Goal: Information Seeking & Learning: Learn about a topic

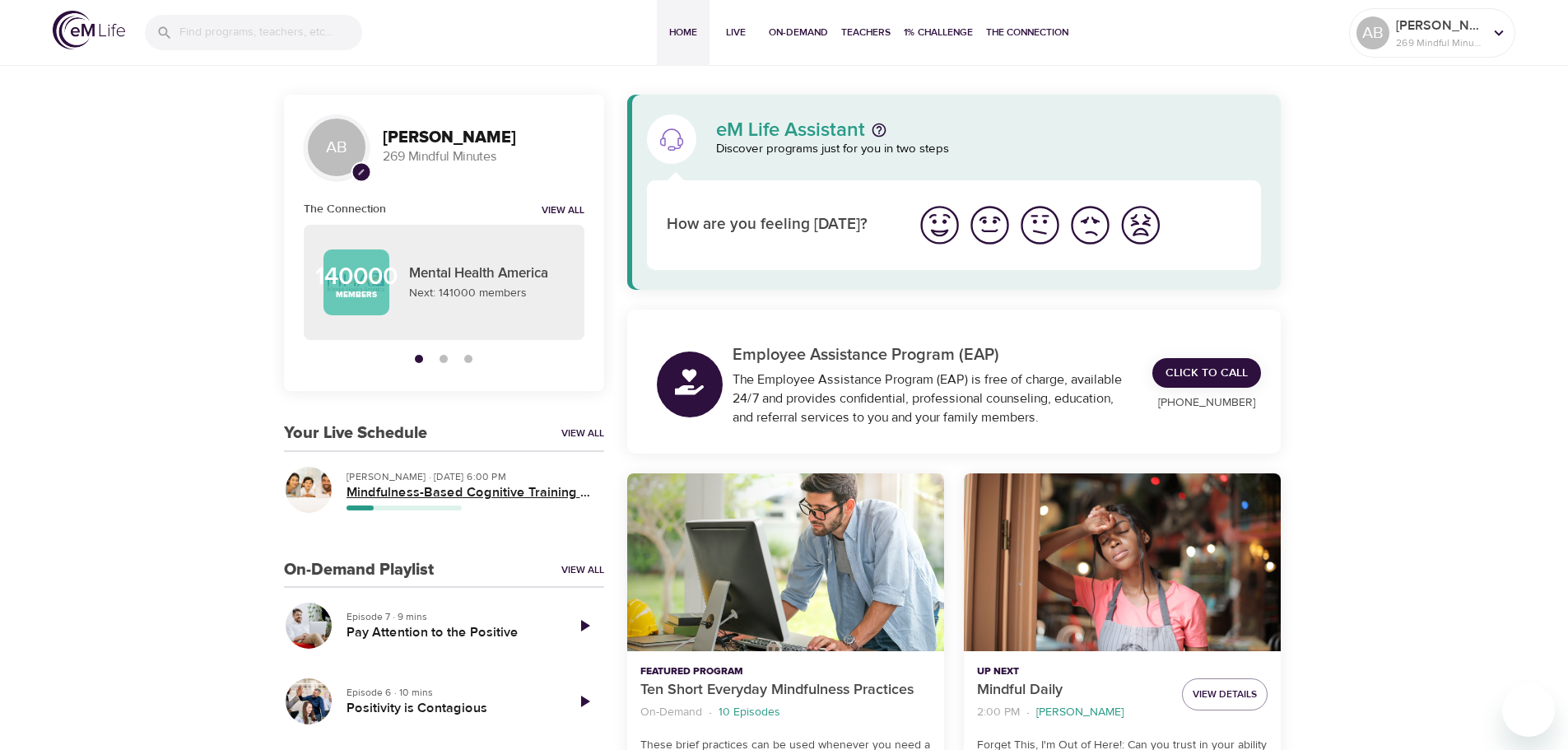
click at [411, 492] on h5 "Mindfulness-Based Cognitive Training (MBCT)" at bounding box center [468, 492] width 245 height 18
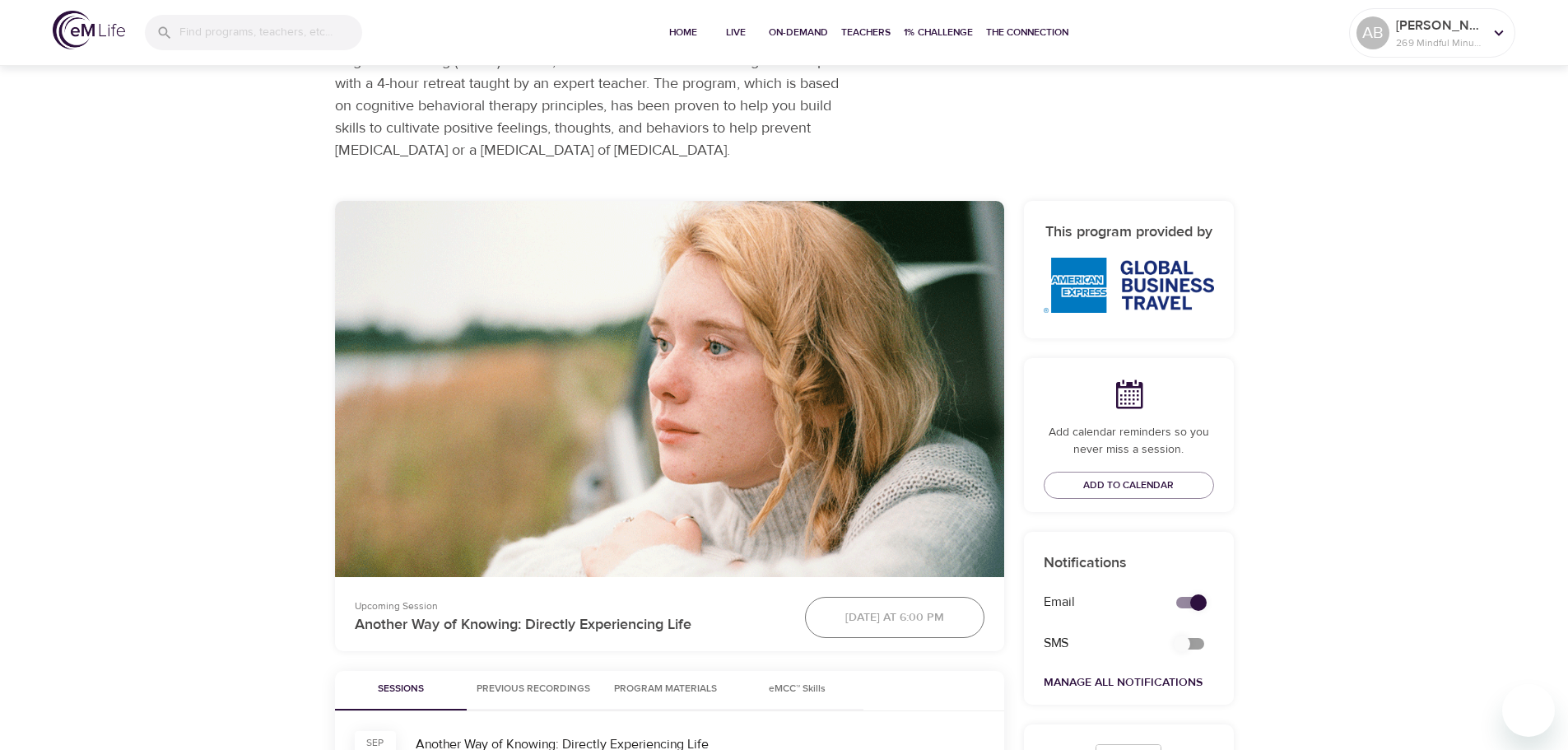
scroll to position [329, 0]
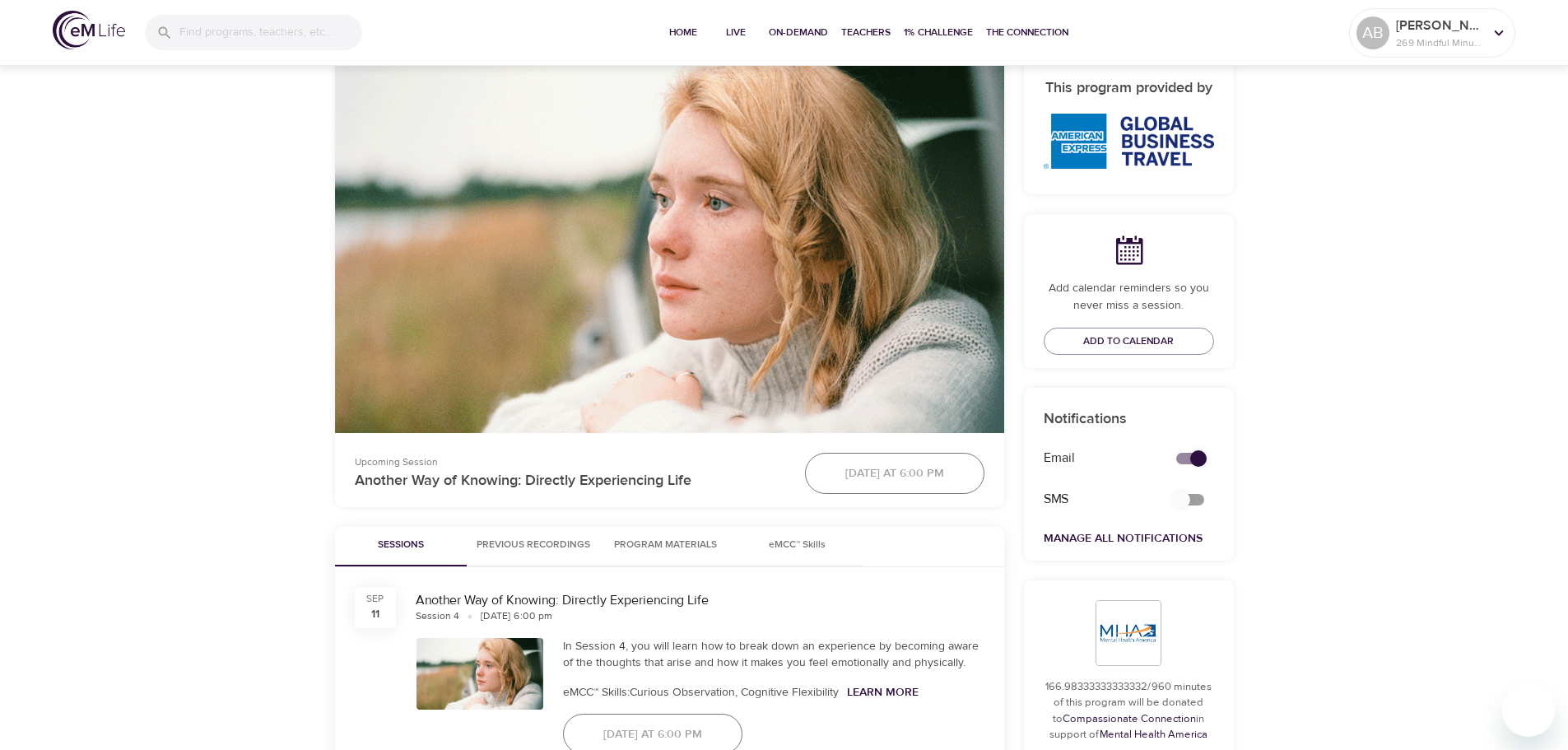
click at [641, 548] on span "Program Materials" at bounding box center [666, 545] width 112 height 18
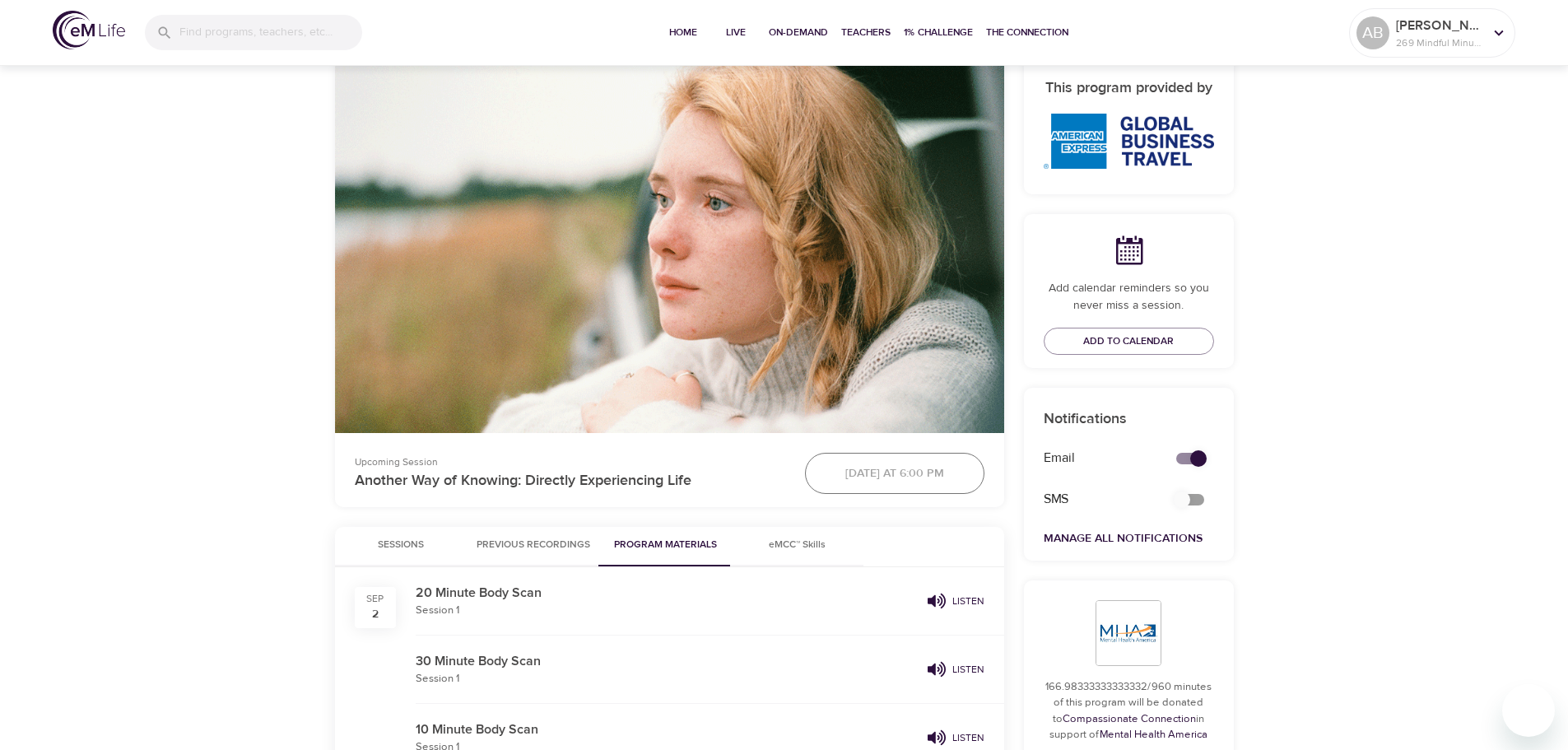
click at [781, 549] on span "eMCC™ Skills" at bounding box center [798, 545] width 112 height 18
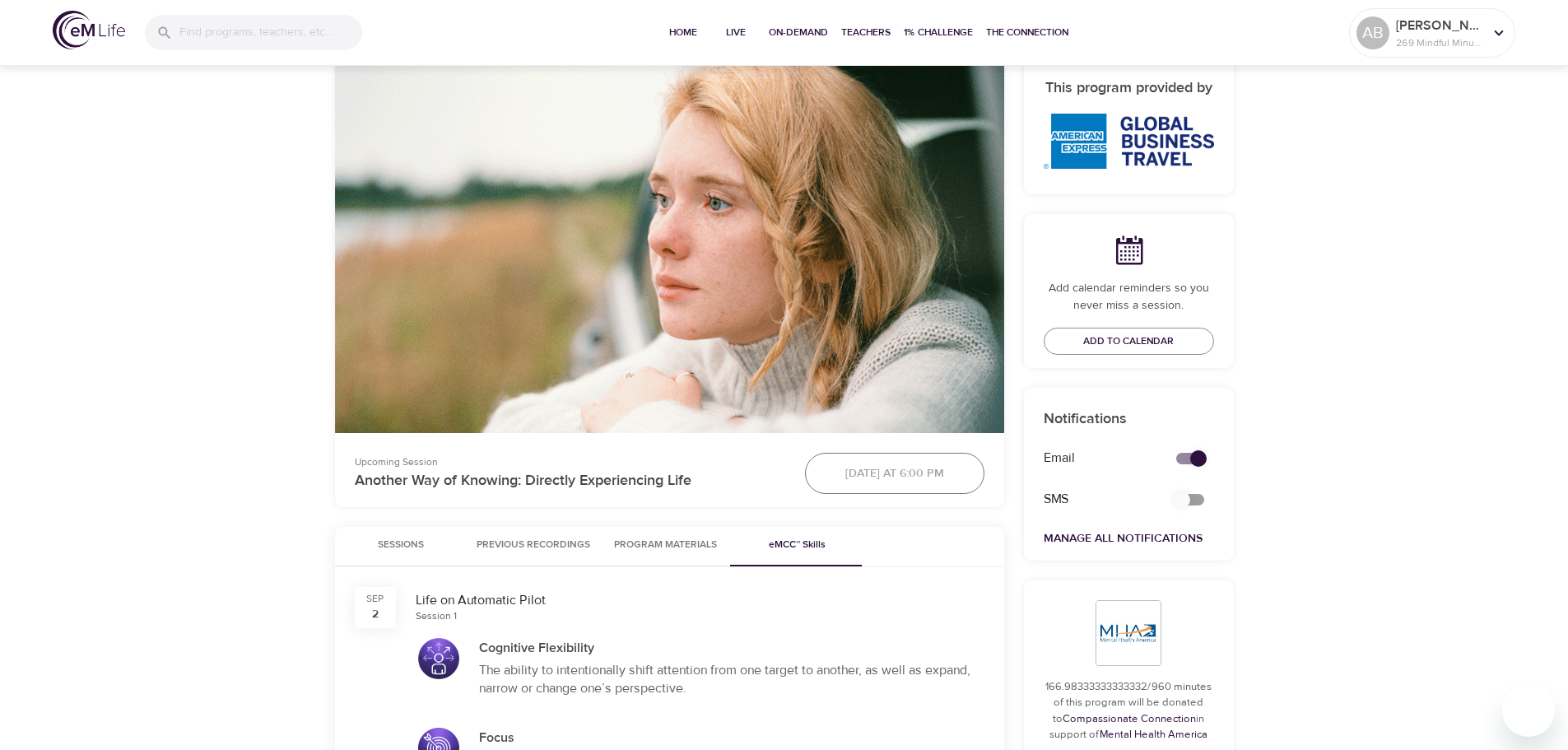
click at [552, 548] on span "Previous Recordings" at bounding box center [534, 545] width 114 height 18
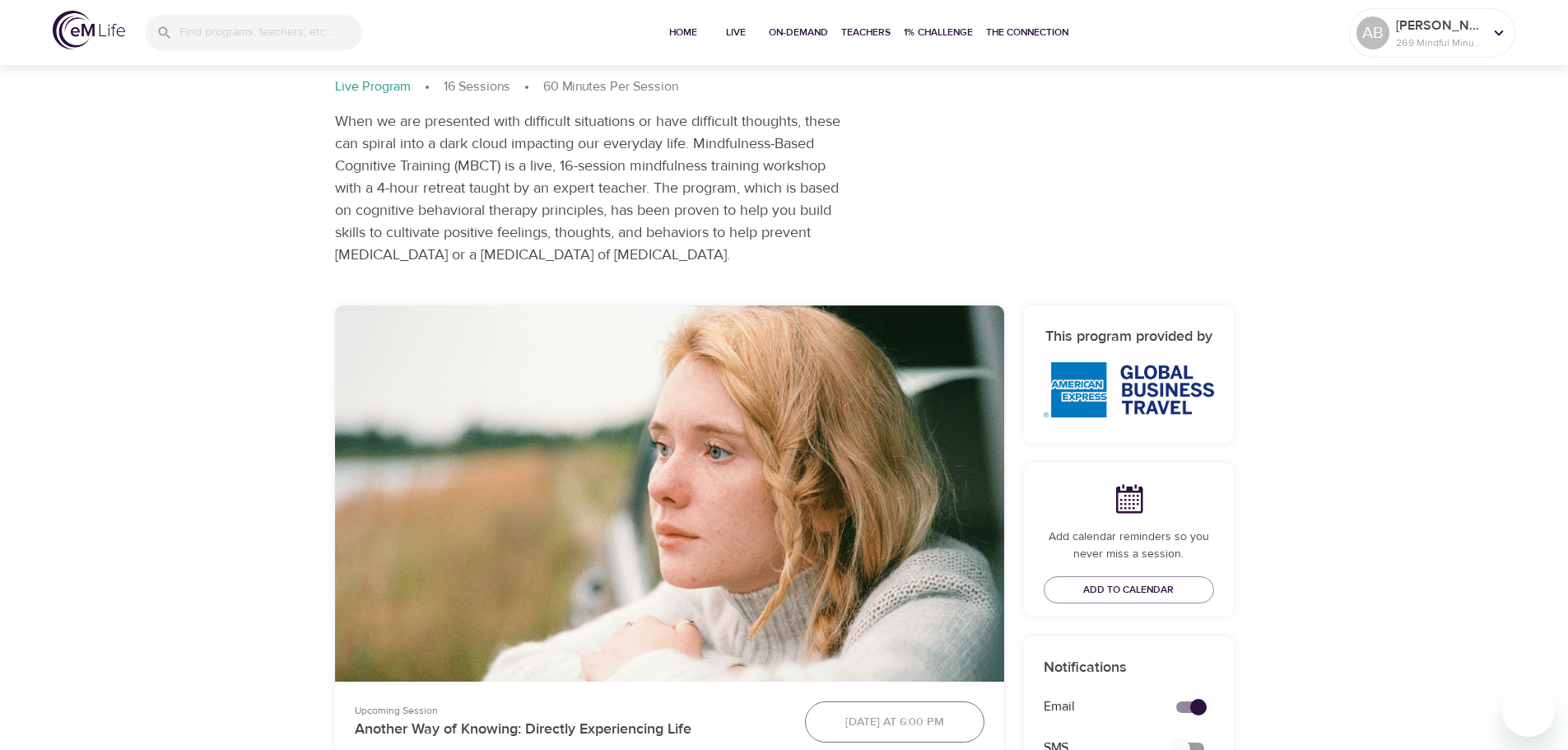
scroll to position [0, 0]
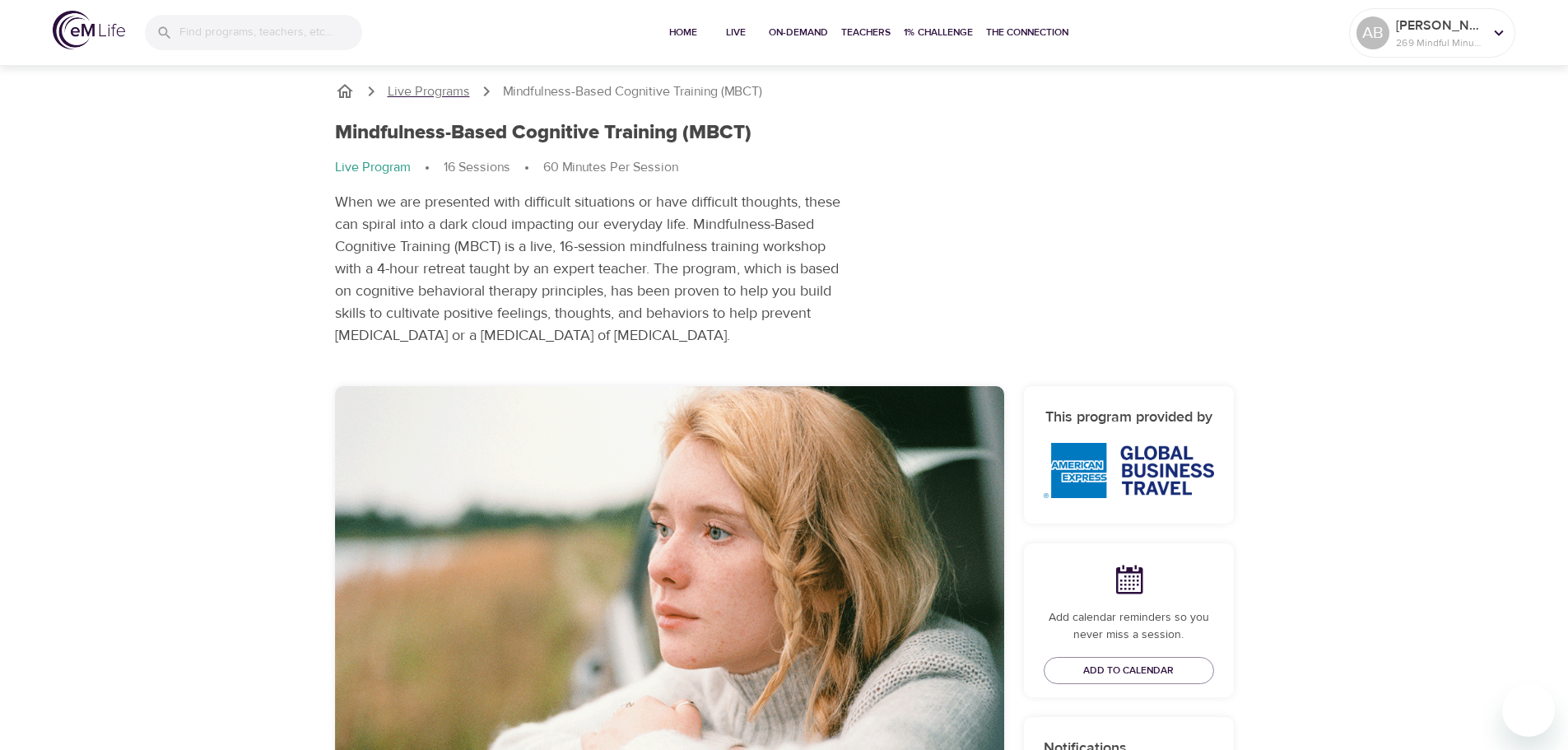
click at [403, 88] on p "Live Programs" at bounding box center [429, 92] width 82 height 19
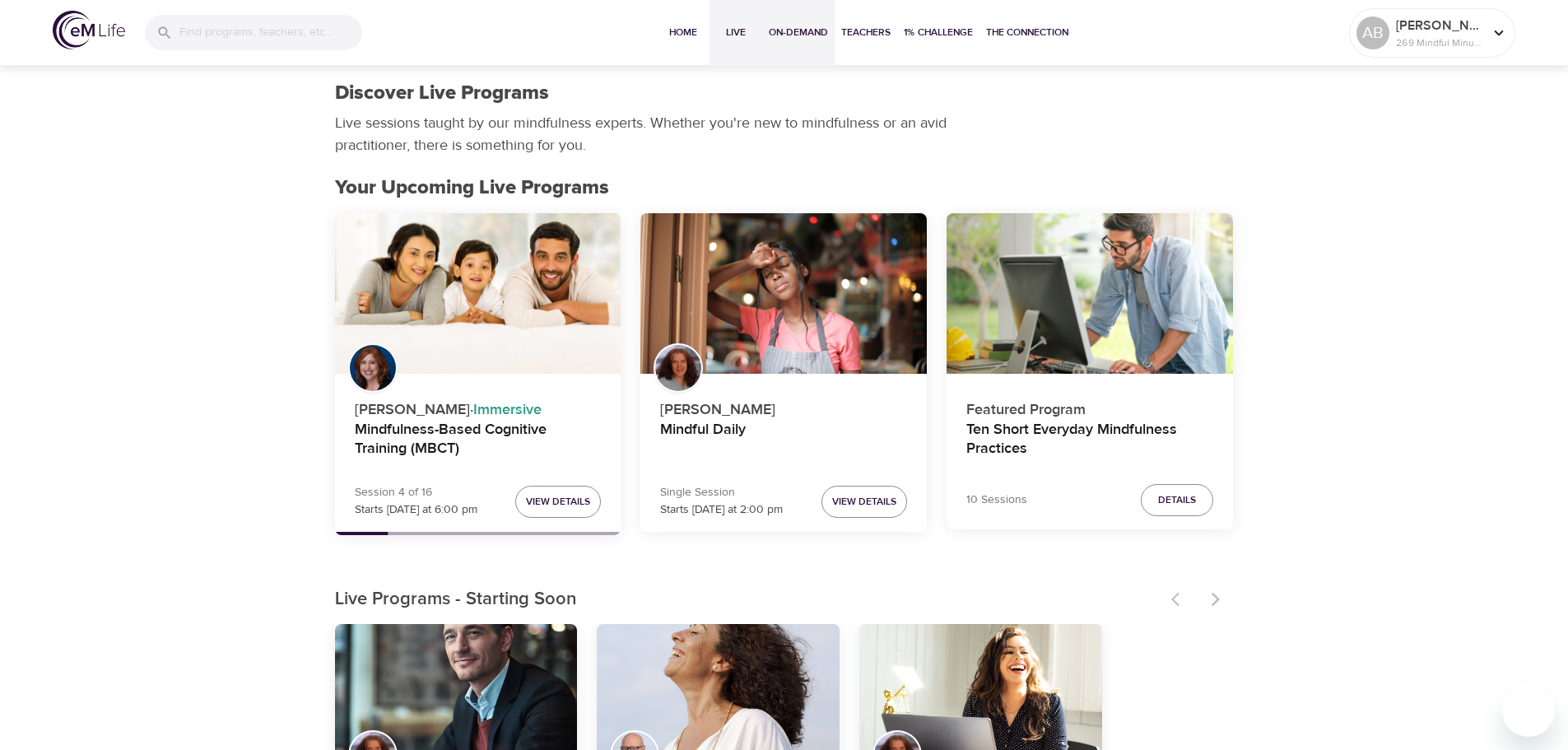
click at [772, 37] on span "On-Demand" at bounding box center [798, 32] width 60 height 18
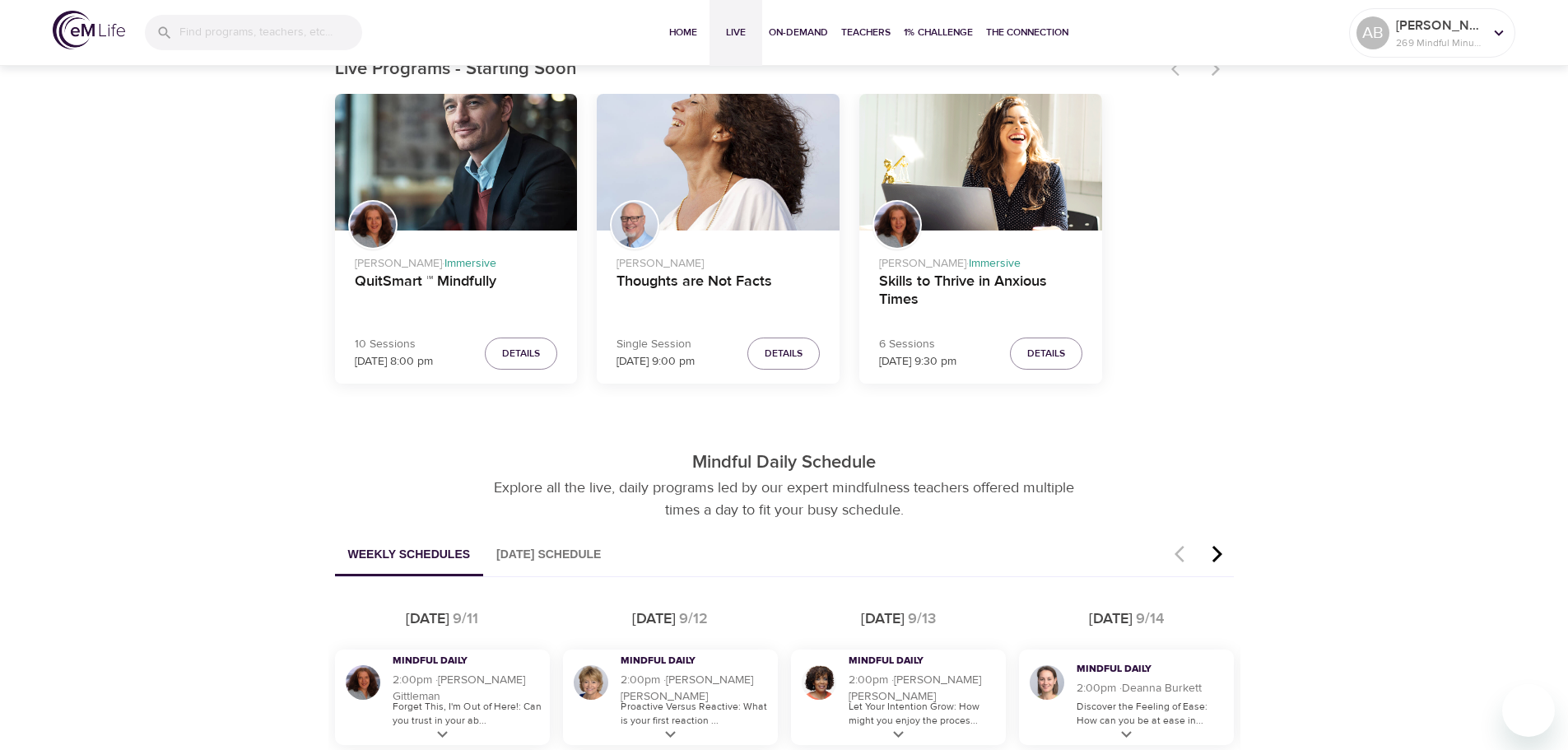
scroll to position [569, 0]
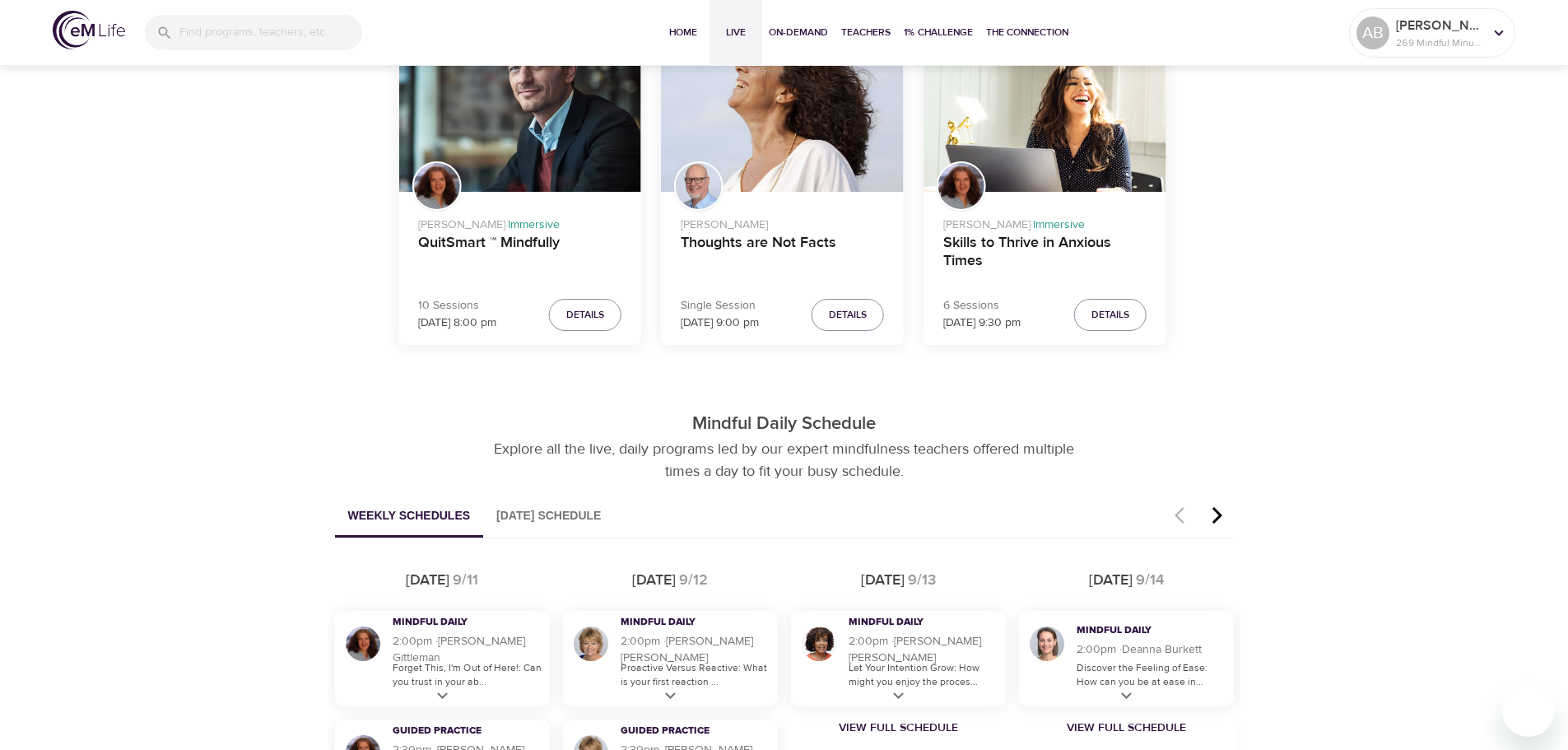
click at [753, 230] on div "Jim Austin Thoughts are Not Facts" at bounding box center [782, 243] width 243 height 102
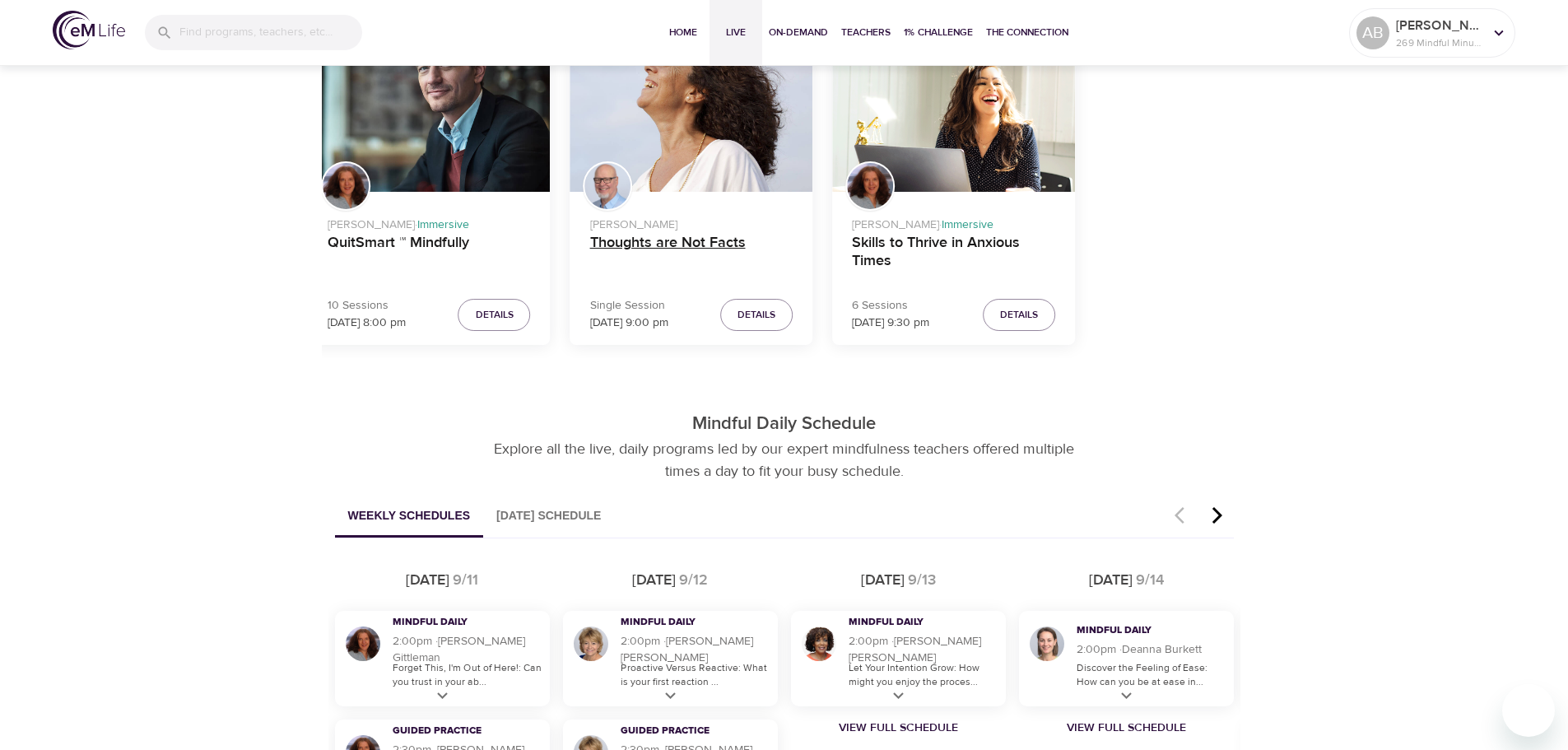
click at [714, 238] on h4 "Thoughts are Not Facts" at bounding box center [692, 253] width 203 height 39
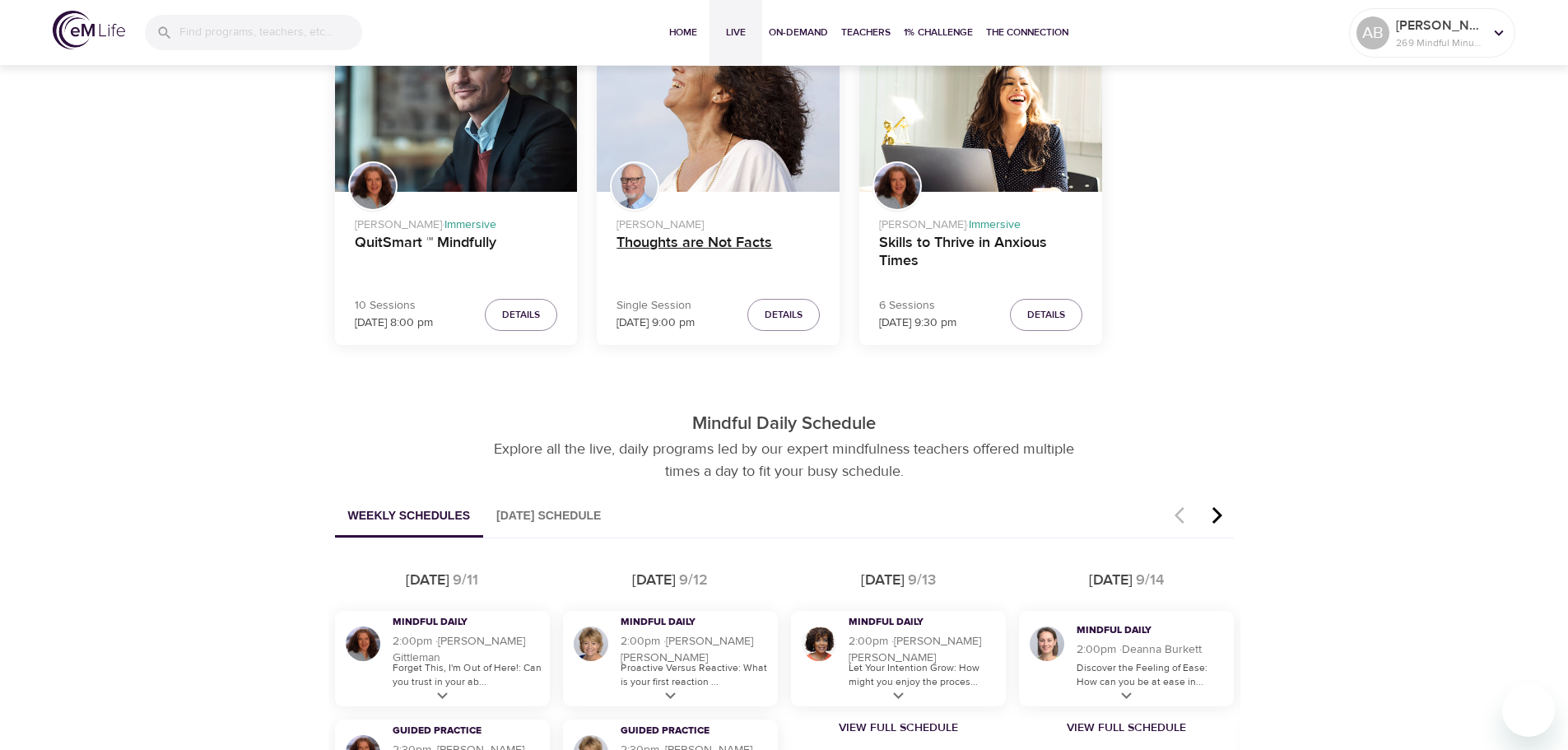
click at [716, 245] on h4 "Thoughts are Not Facts" at bounding box center [718, 253] width 203 height 39
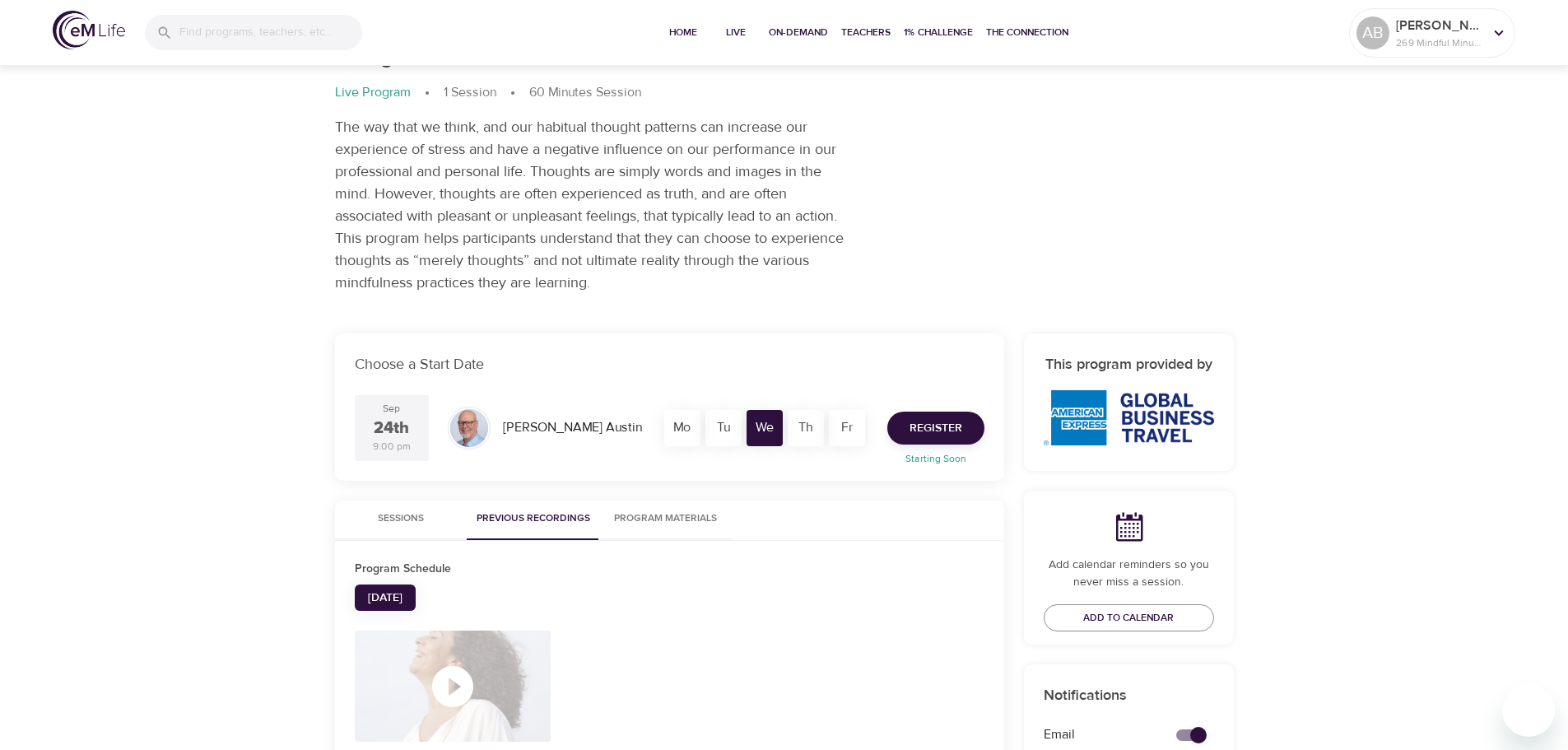
scroll to position [239, 0]
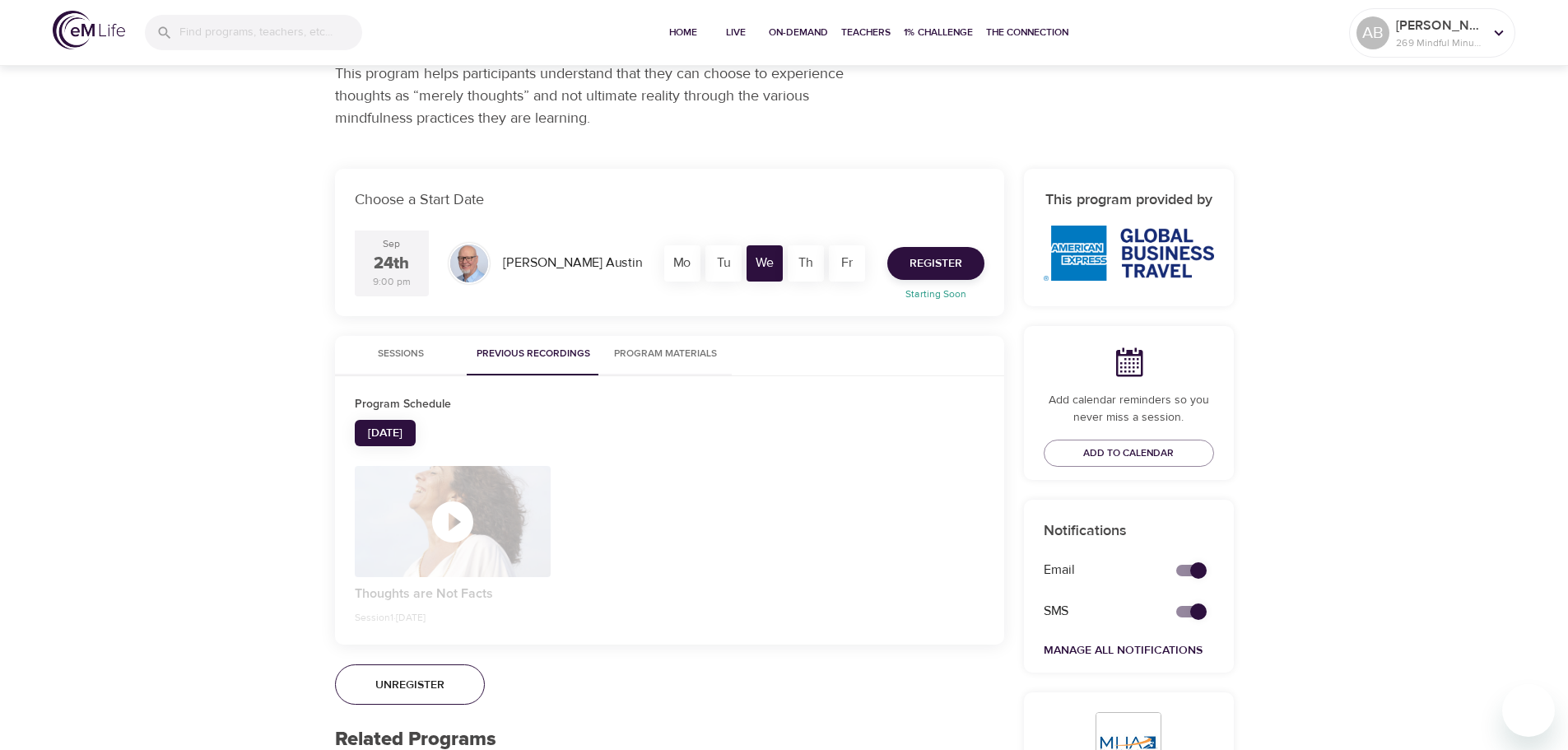
click at [291, 302] on div "Live Programs Thoughts are Not Facts Thoughts are Not Facts Live Program 1 Sess…" at bounding box center [784, 475] width 1568 height 1428
click at [399, 437] on span "Wed, Sep 10" at bounding box center [385, 433] width 34 height 20
click at [400, 513] on div "button" at bounding box center [453, 521] width 196 height 49
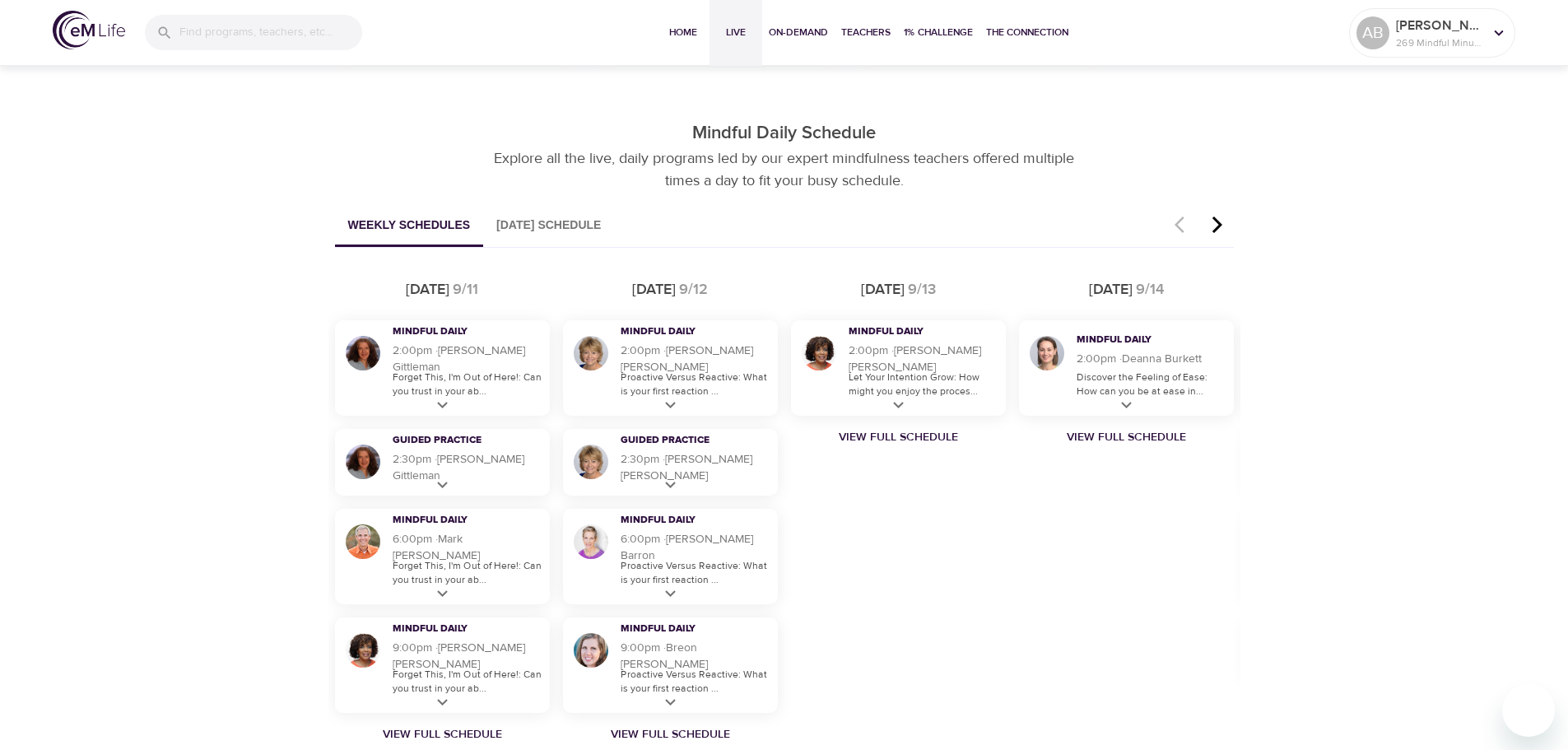
scroll to position [903, 0]
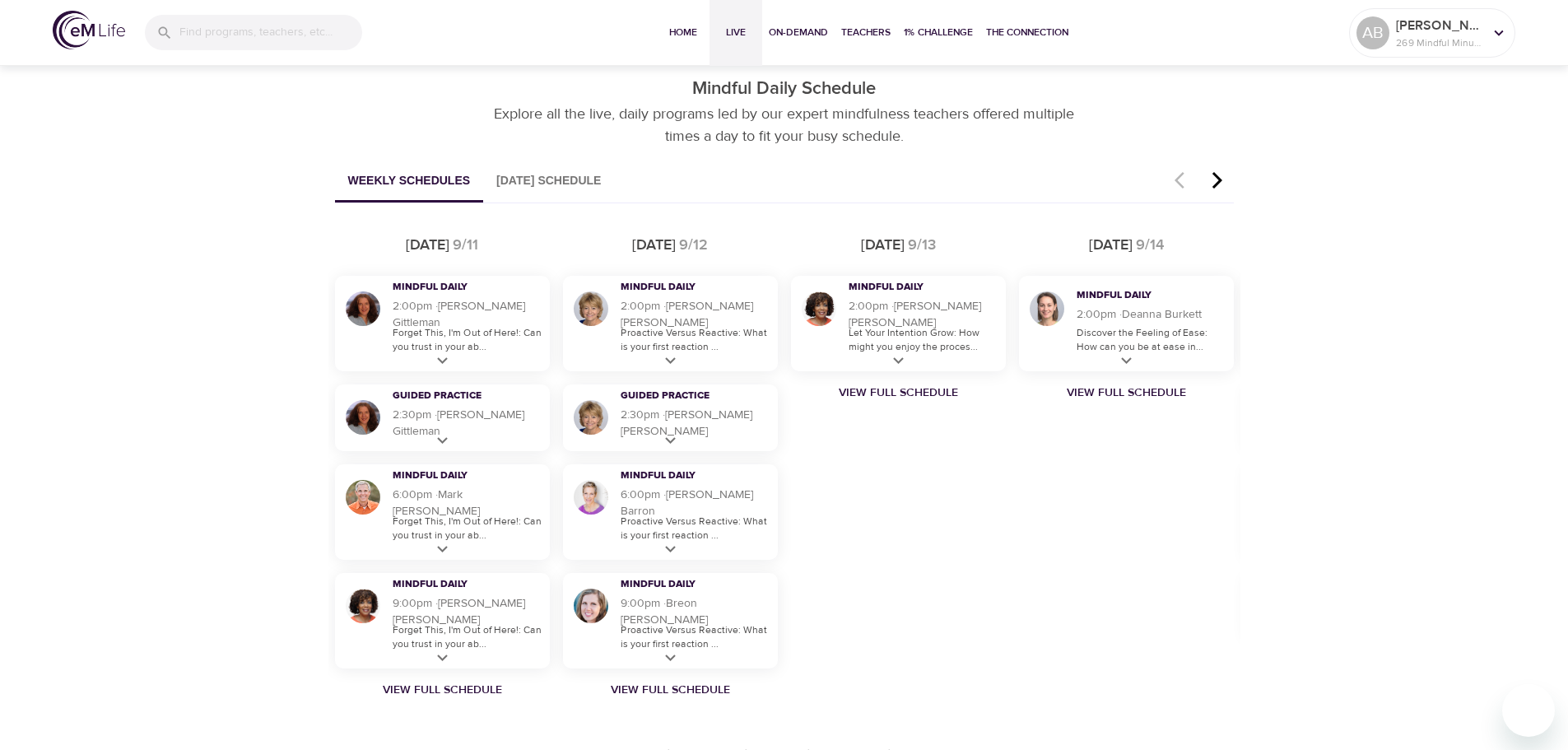
click at [19, 322] on div "Discover Live Programs Live sessions taught by our mindfulness experts. Whether…" at bounding box center [784, 577] width 1568 height 2838
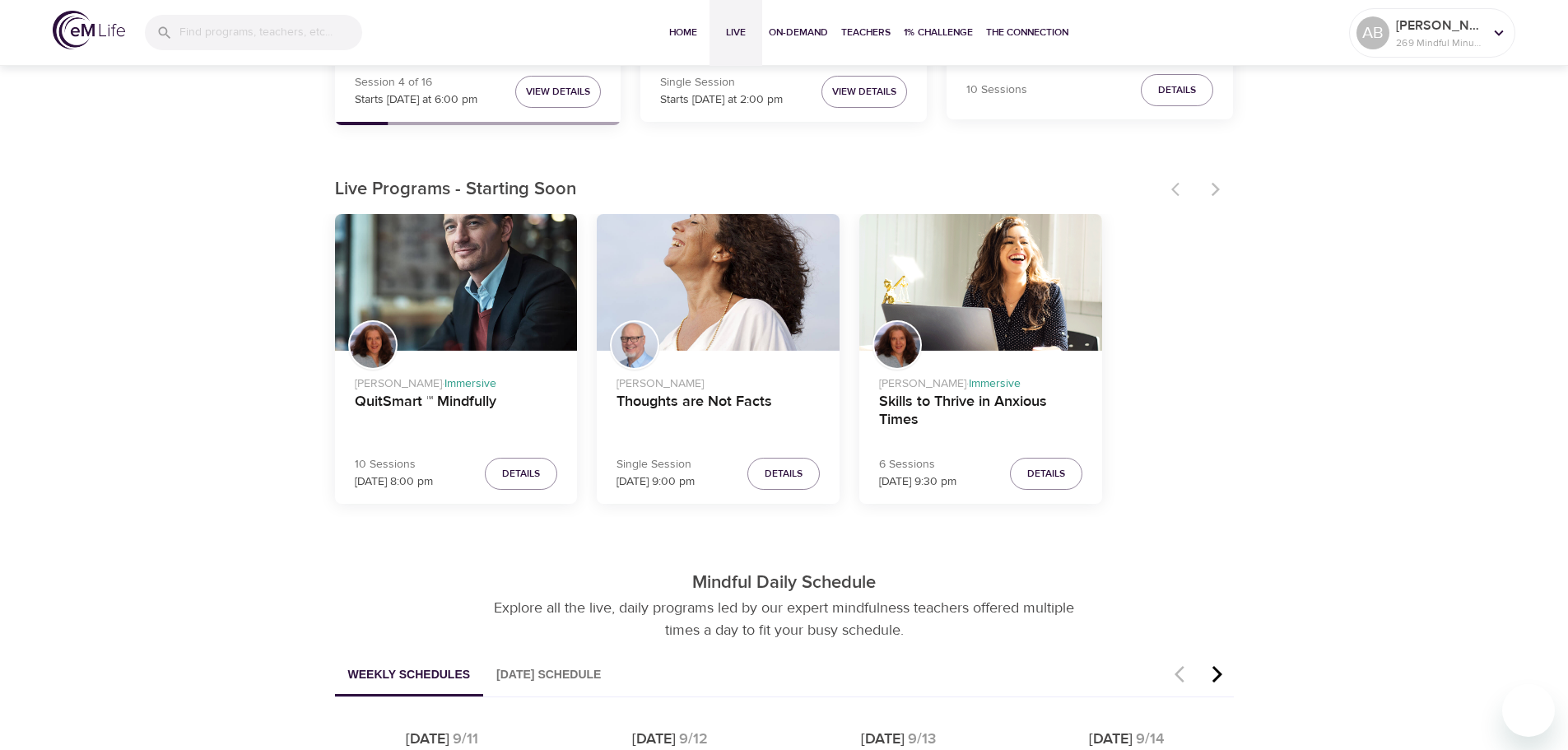
scroll to position [0, 0]
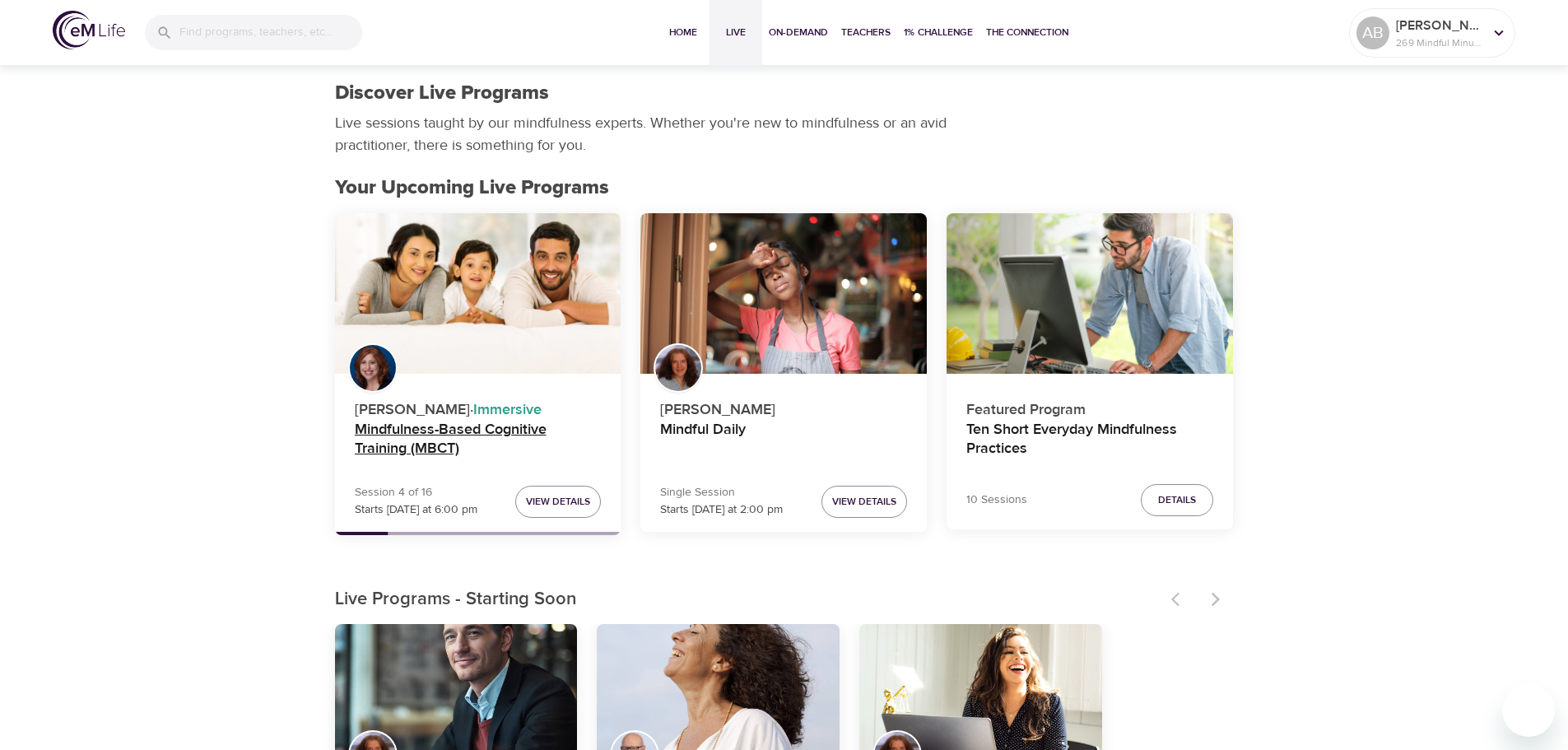
click at [422, 433] on h4 "Mindfulness-Based Cognitive Training (MBCT)" at bounding box center [479, 440] width 247 height 39
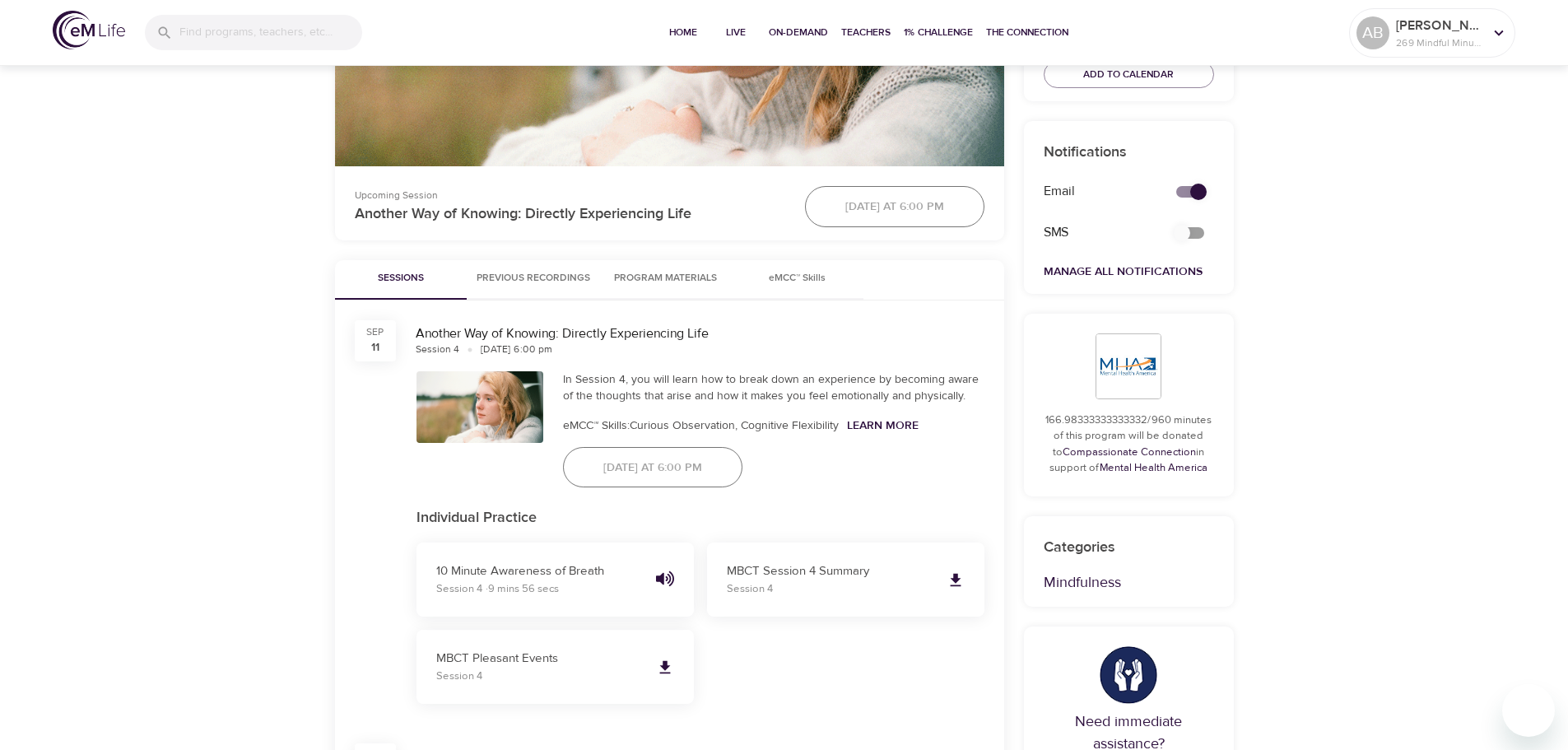
scroll to position [740, 0]
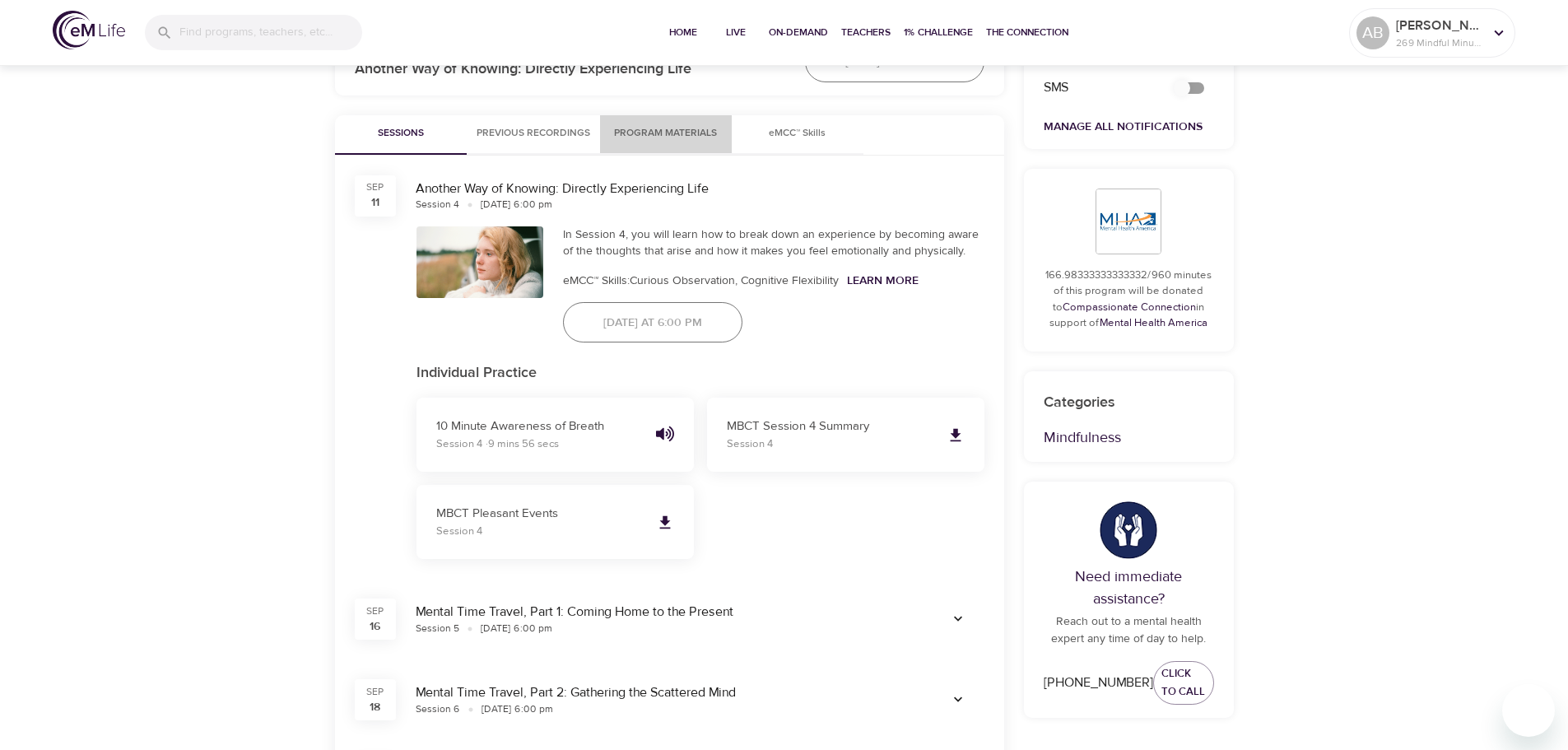
click at [646, 129] on span "Program Materials" at bounding box center [666, 134] width 112 height 18
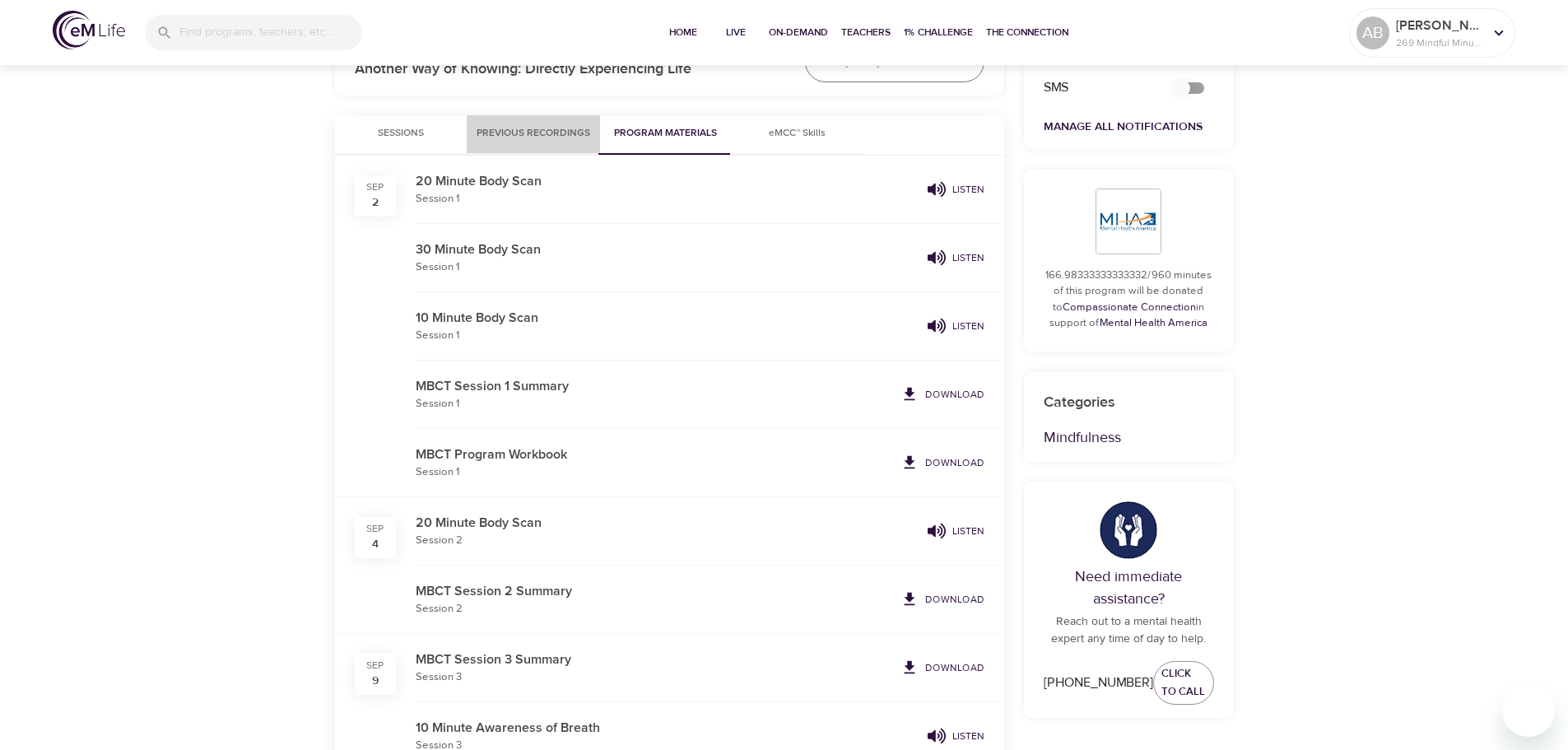
click at [561, 135] on span "Previous Recordings" at bounding box center [534, 134] width 114 height 18
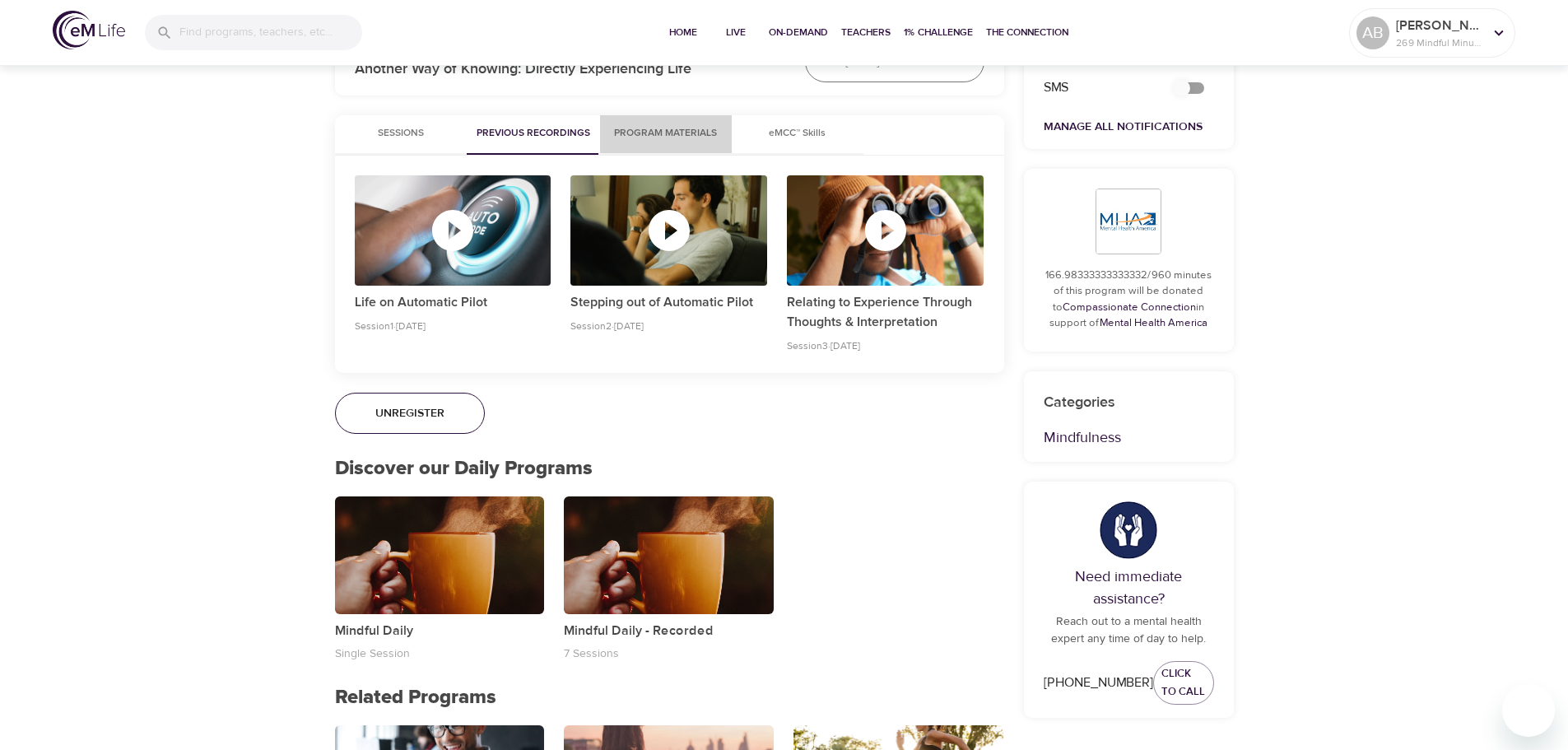
click at [626, 126] on span "Program Materials" at bounding box center [666, 134] width 112 height 18
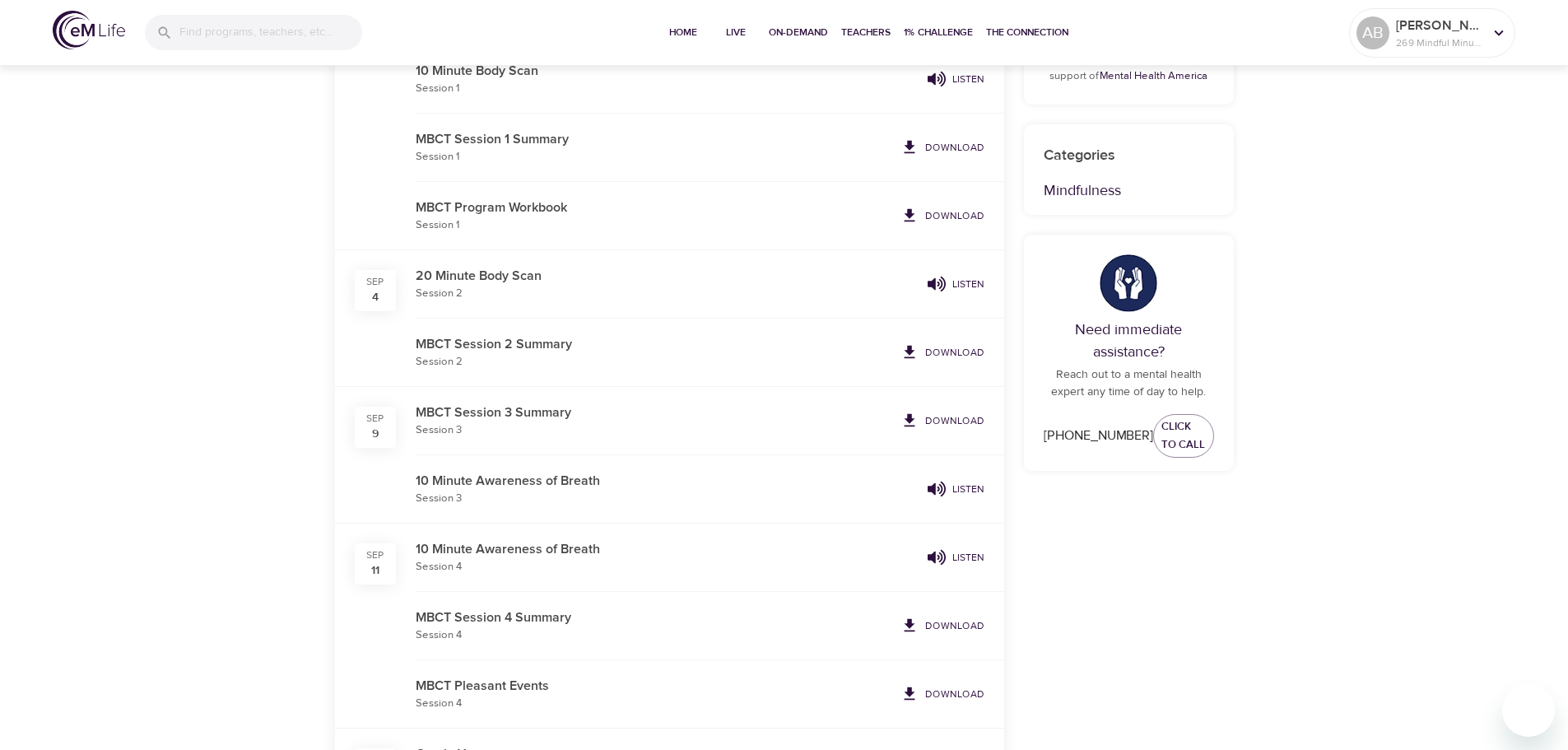
scroll to position [1070, 0]
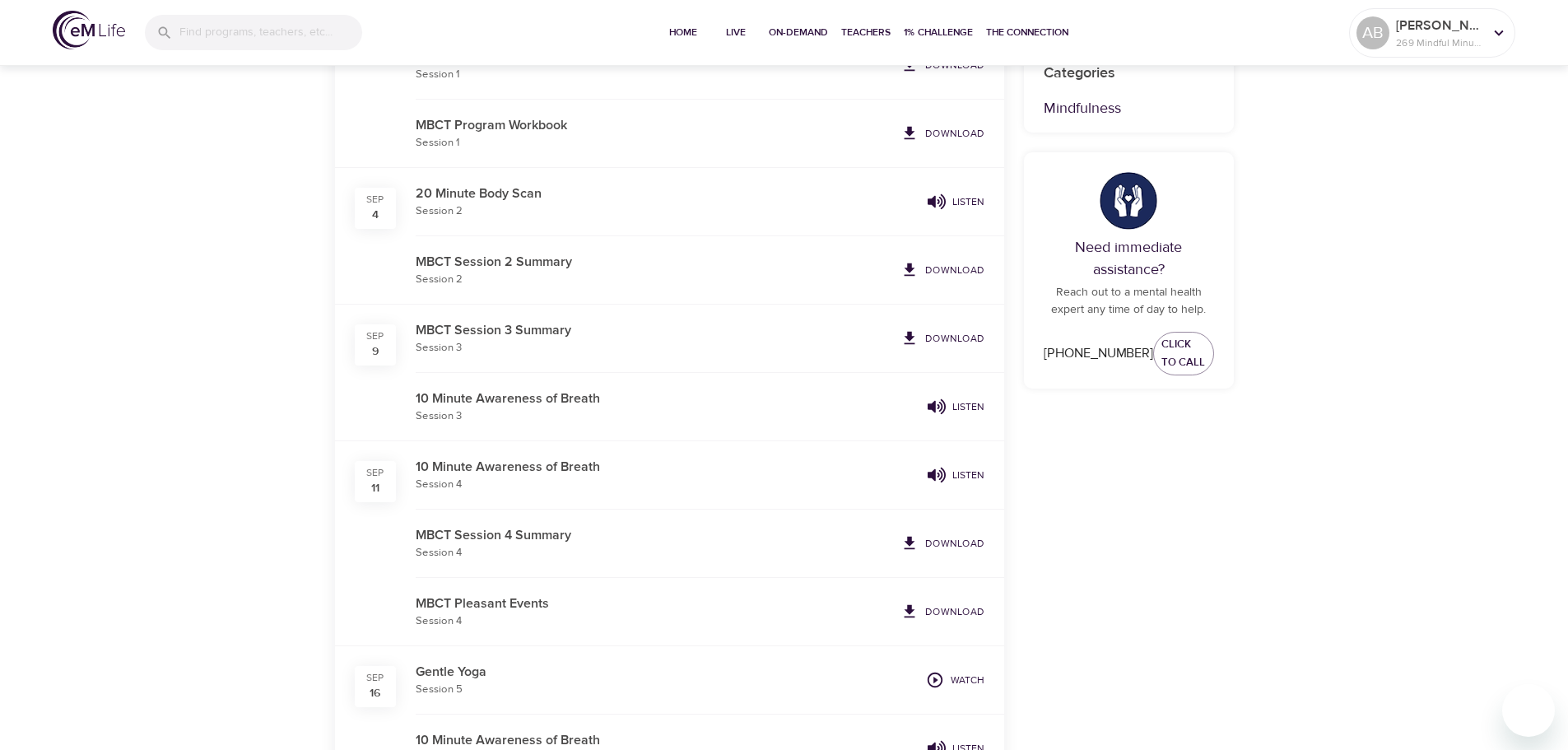
click at [535, 331] on p "MBCT Session 3 Summary" at bounding box center [655, 329] width 479 height 20
click at [946, 334] on p "Download" at bounding box center [955, 338] width 60 height 15
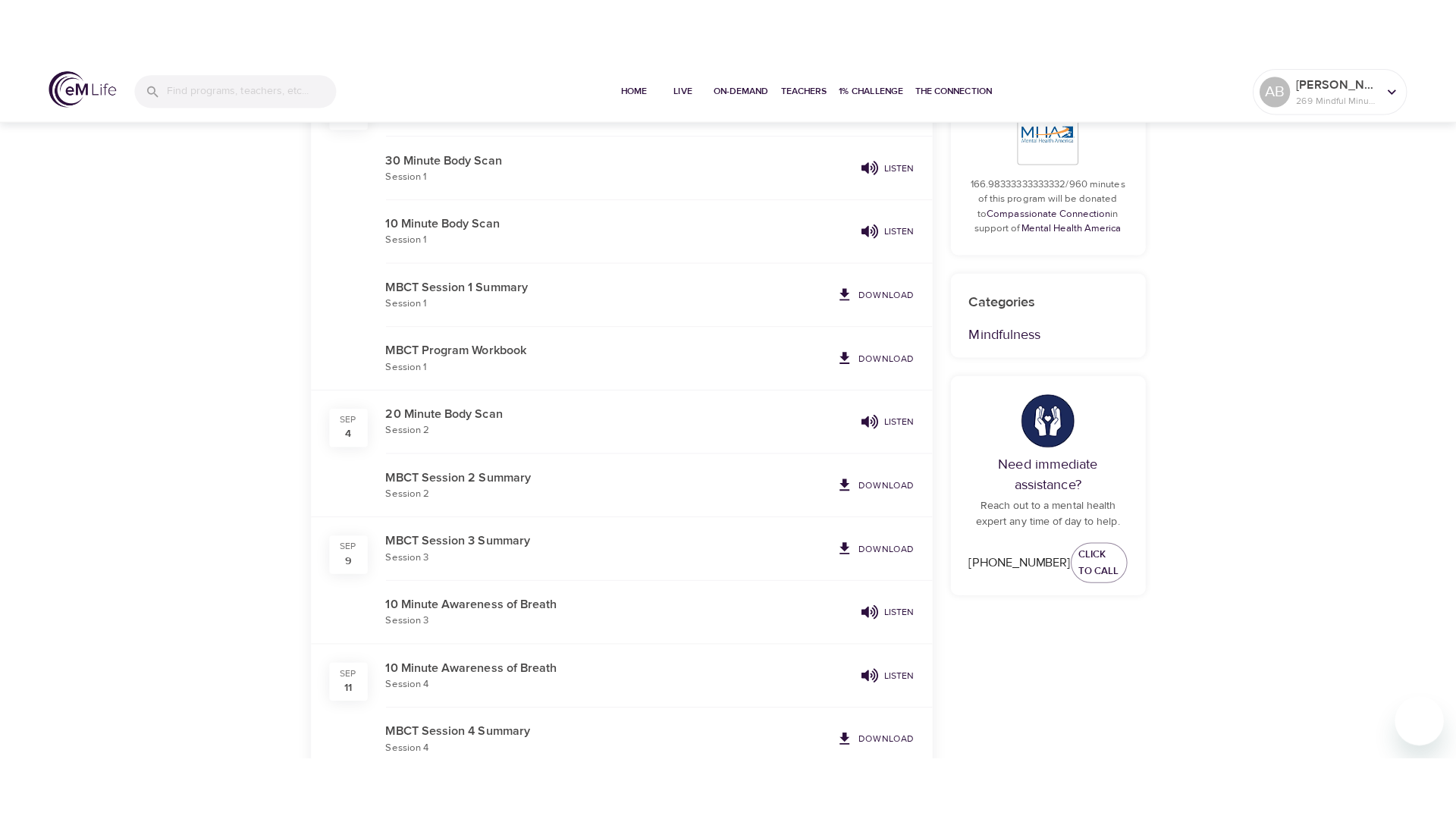
scroll to position [607, 0]
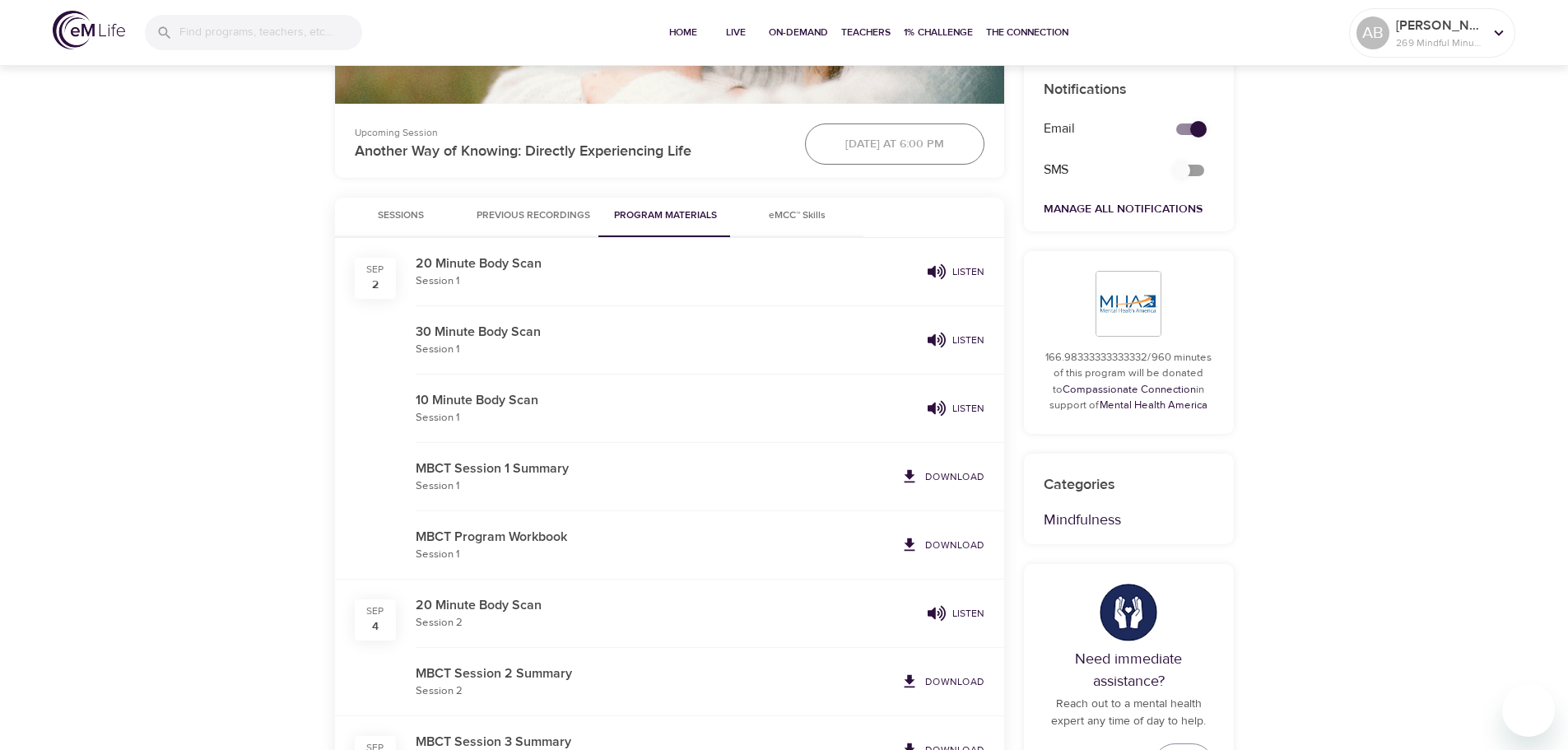
click at [426, 208] on span "Sessions" at bounding box center [401, 216] width 112 height 18
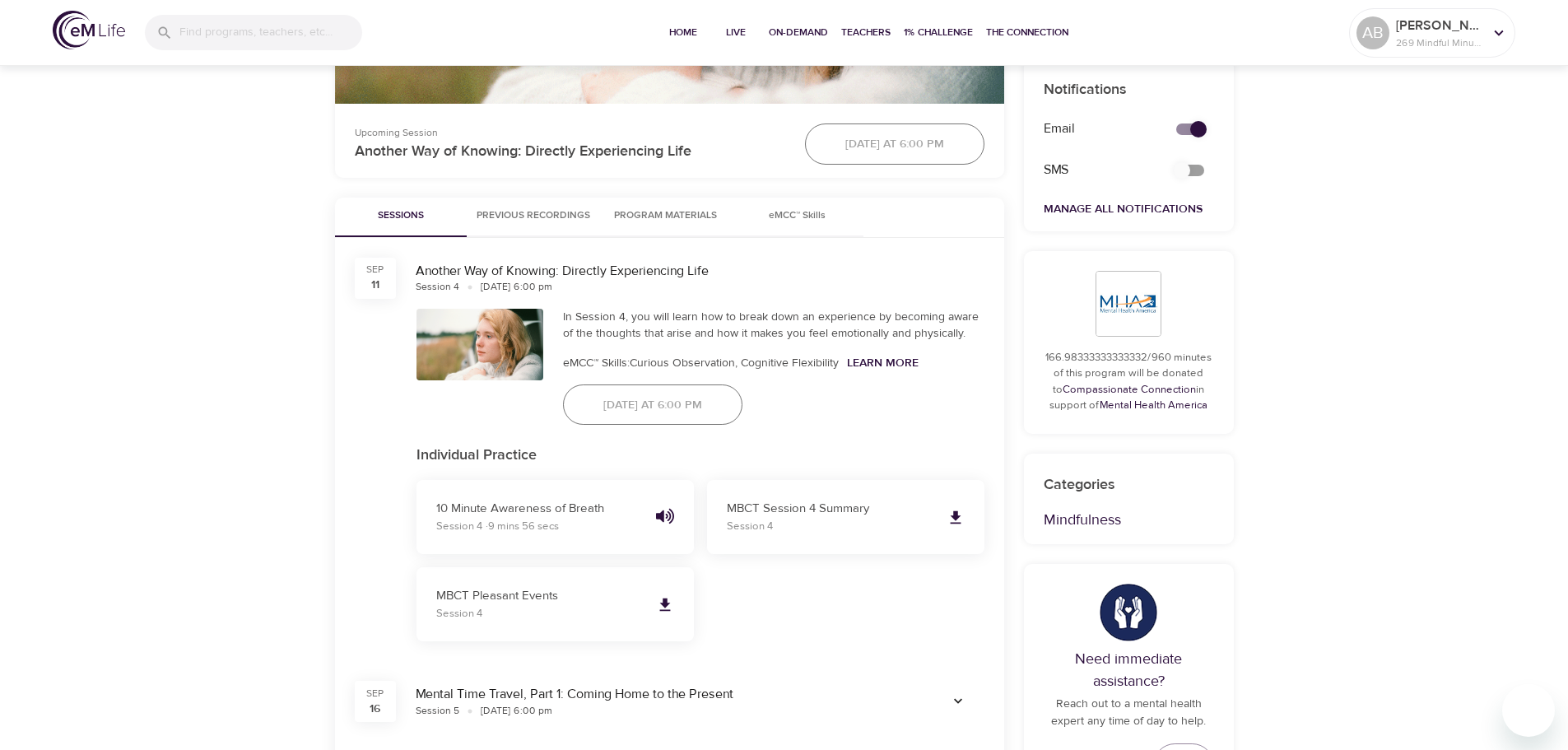
click at [494, 201] on button "Previous Recordings" at bounding box center [534, 216] width 133 height 39
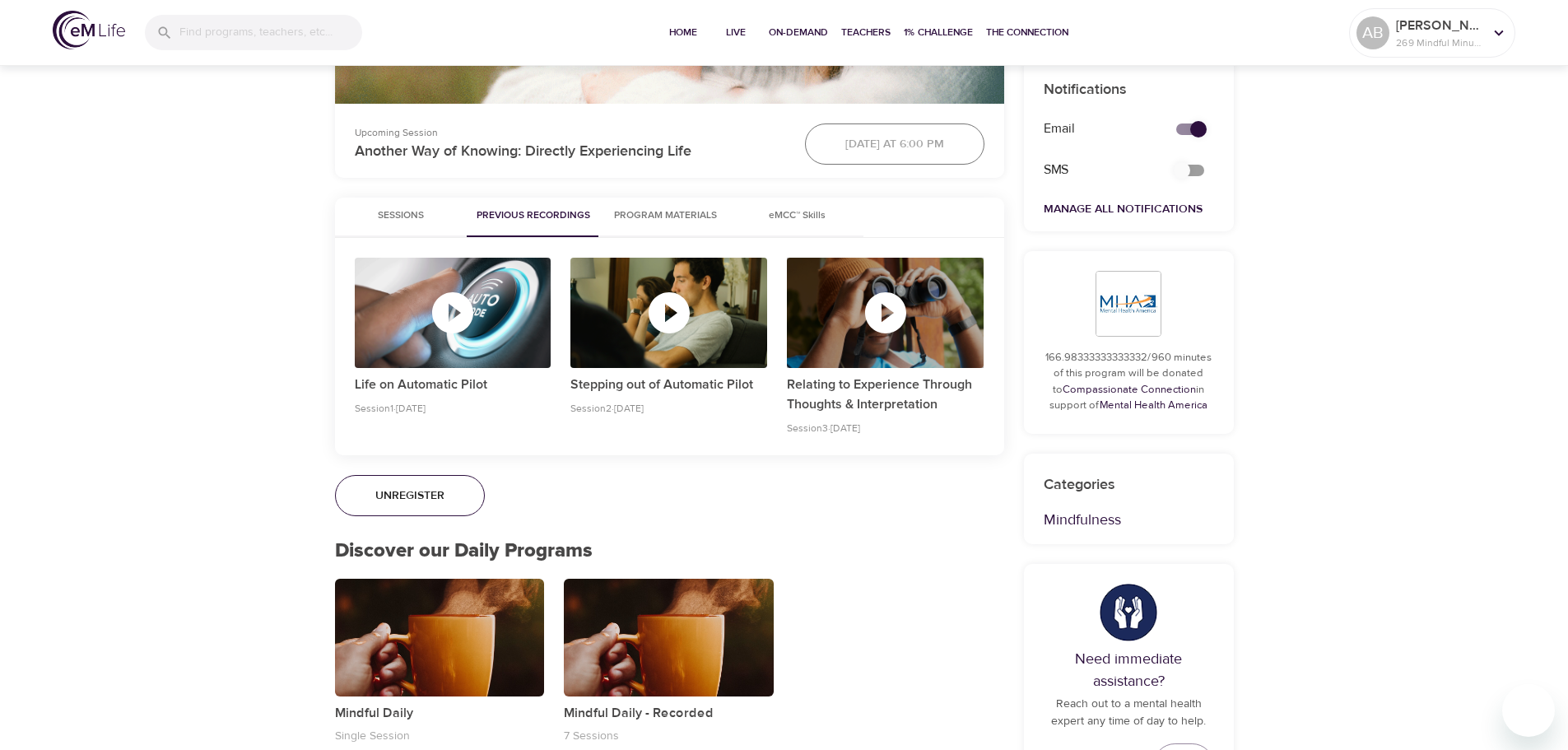
click at [895, 307] on icon "button" at bounding box center [885, 312] width 41 height 41
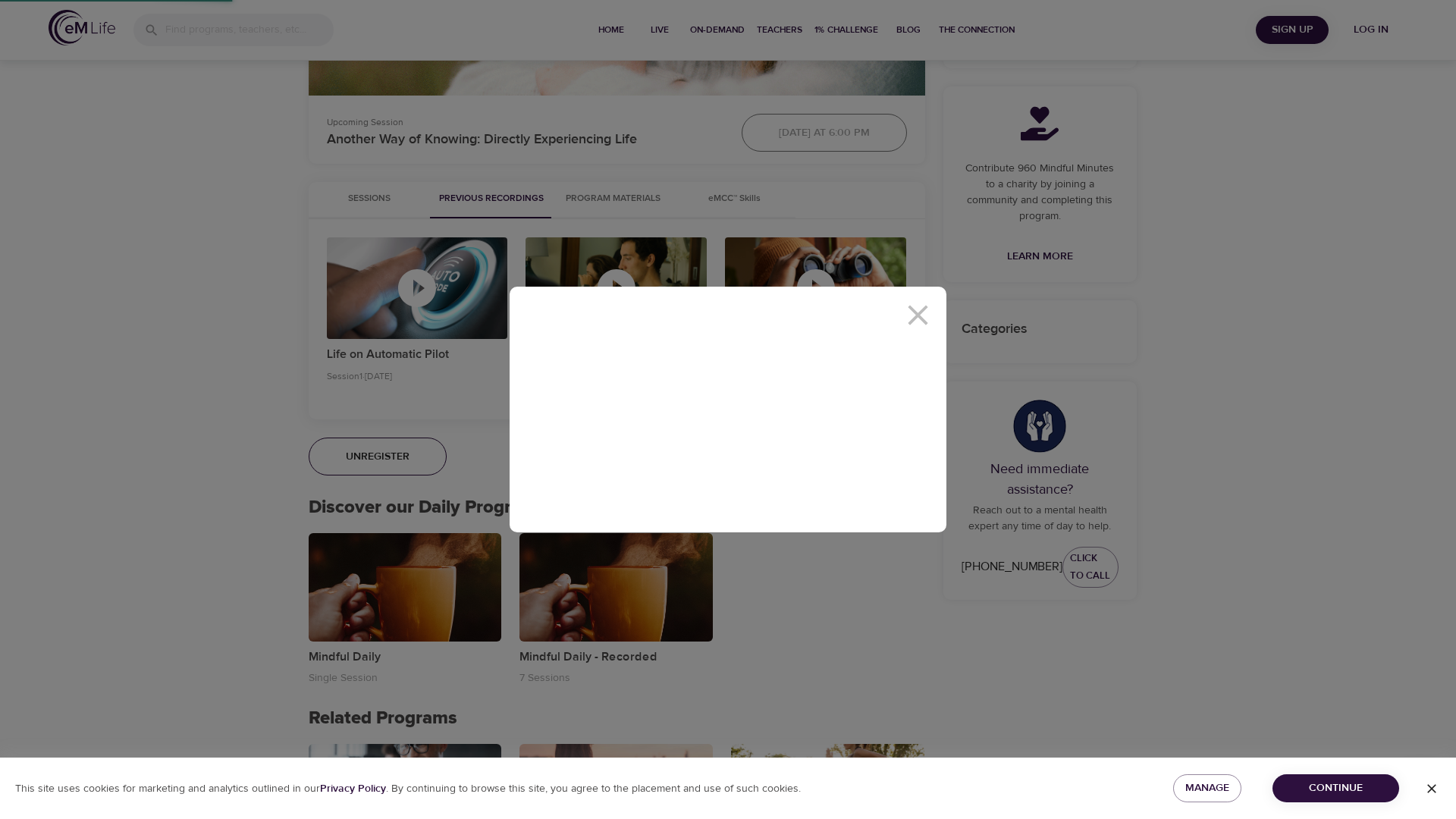
scroll to position [586, 0]
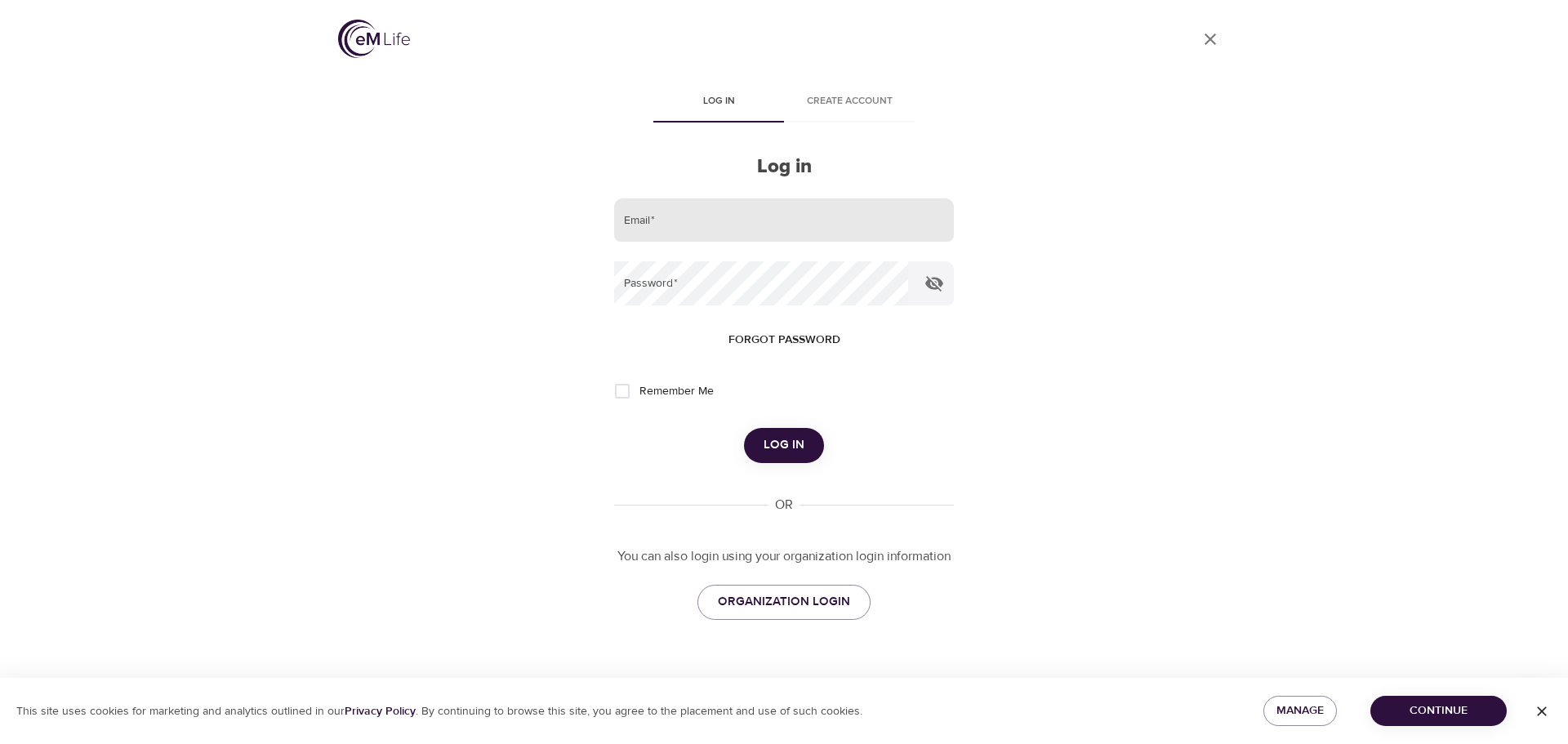
click at [821, 221] on input "email" at bounding box center [784, 220] width 340 height 44
type input "agatabezubik@gmail.com"
click at [744, 428] on button "Log in" at bounding box center [784, 444] width 80 height 34
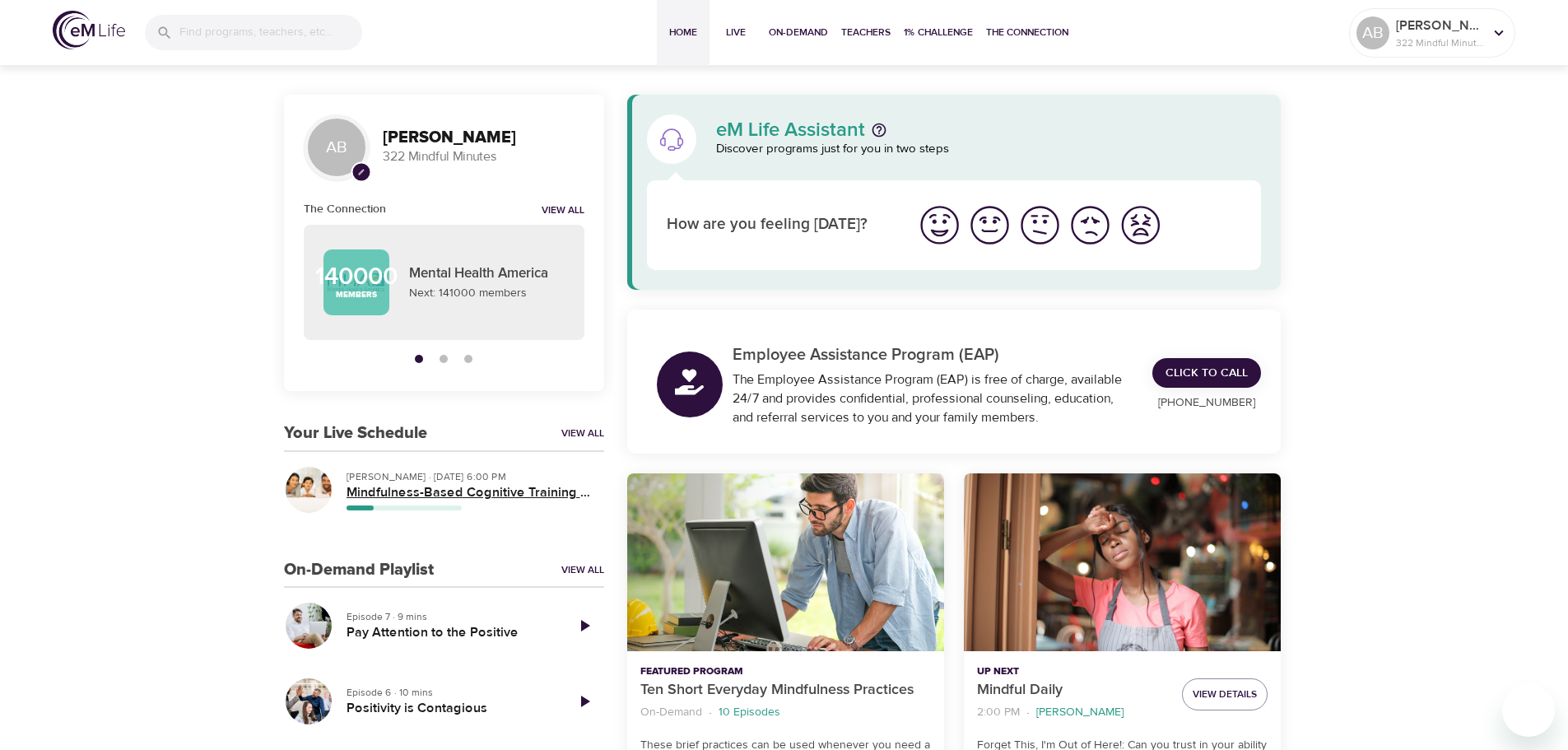
click at [407, 491] on h5 "Mindfulness-Based Cognitive Training (MBCT)" at bounding box center [468, 492] width 245 height 18
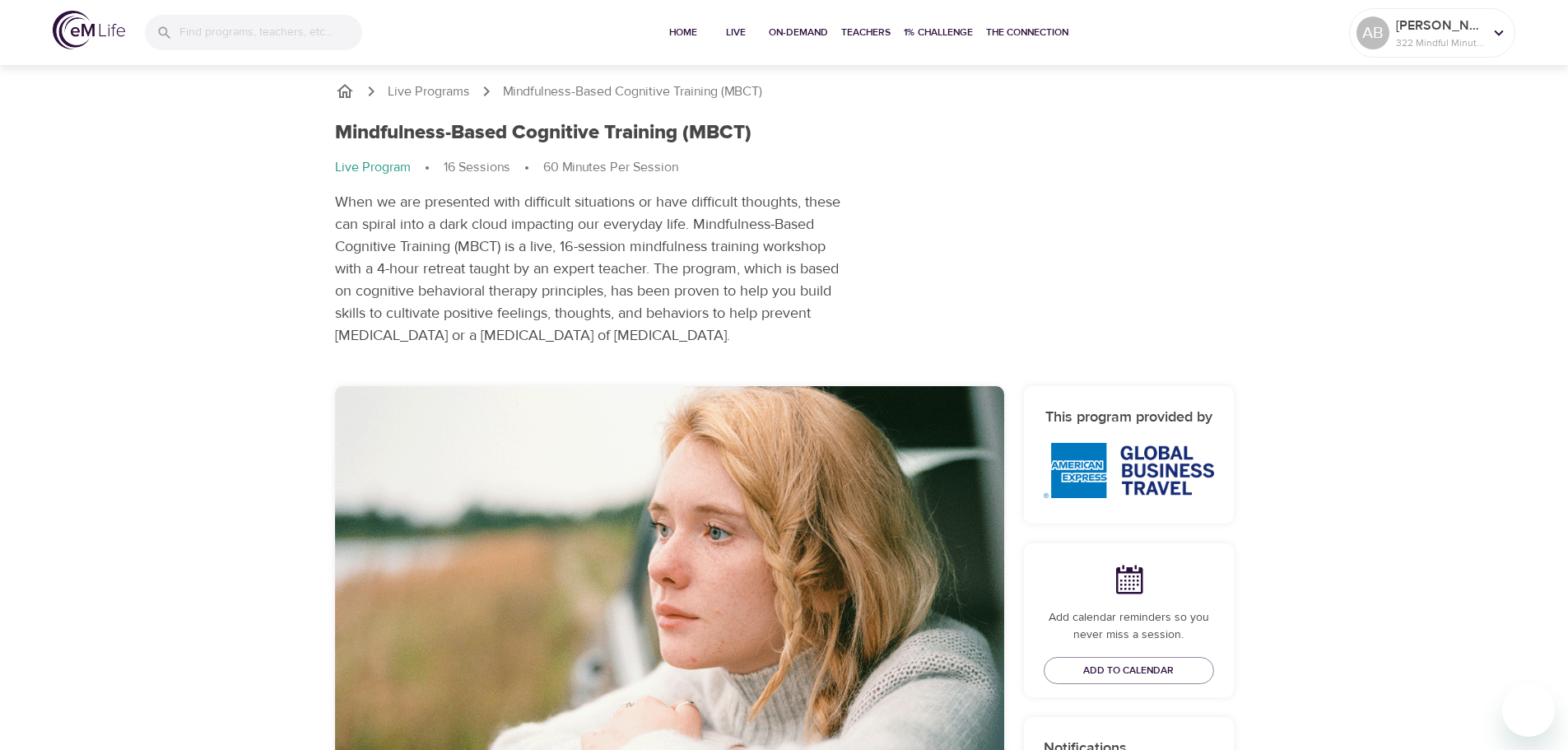
scroll to position [412, 0]
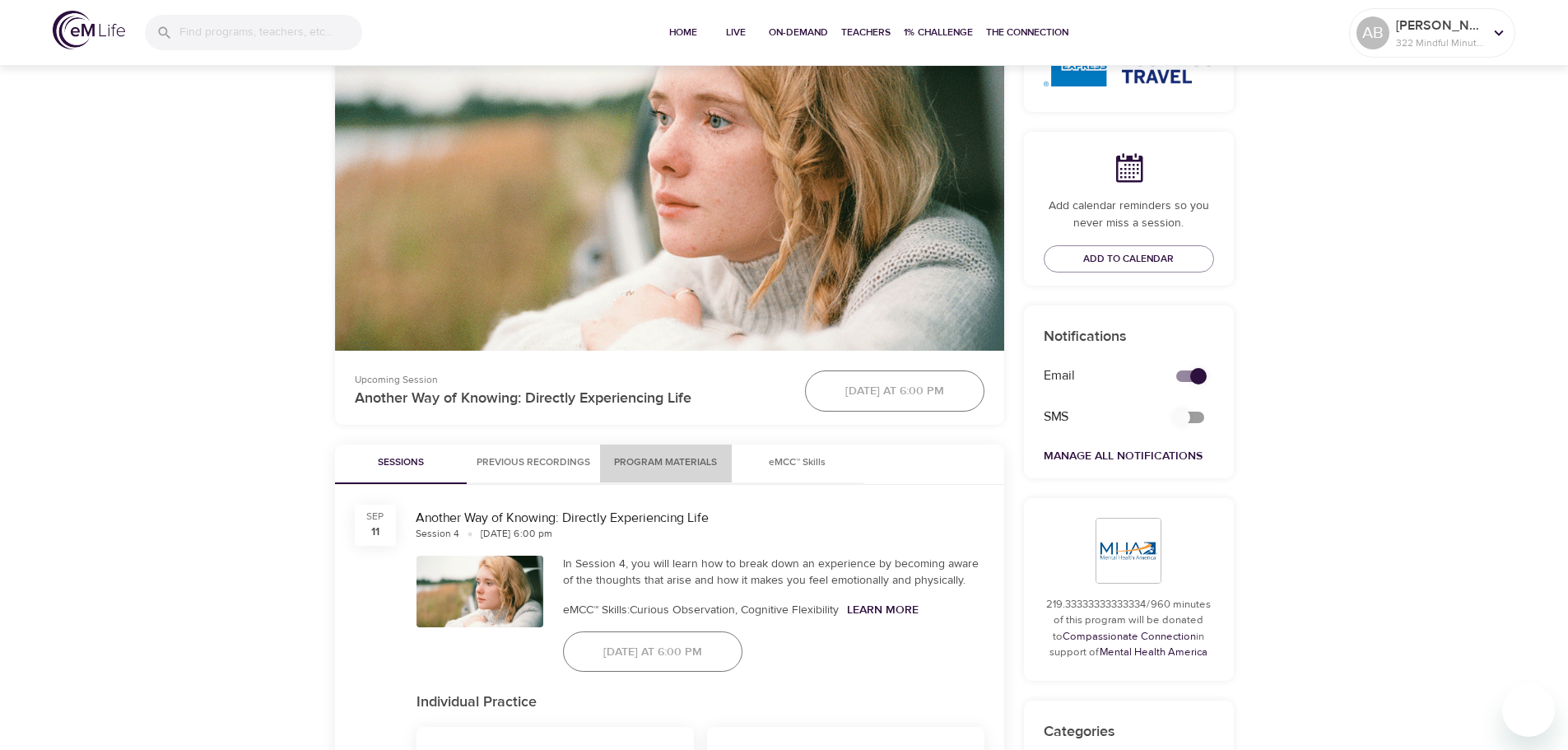
click at [696, 473] on button "Program Materials" at bounding box center [666, 463] width 131 height 39
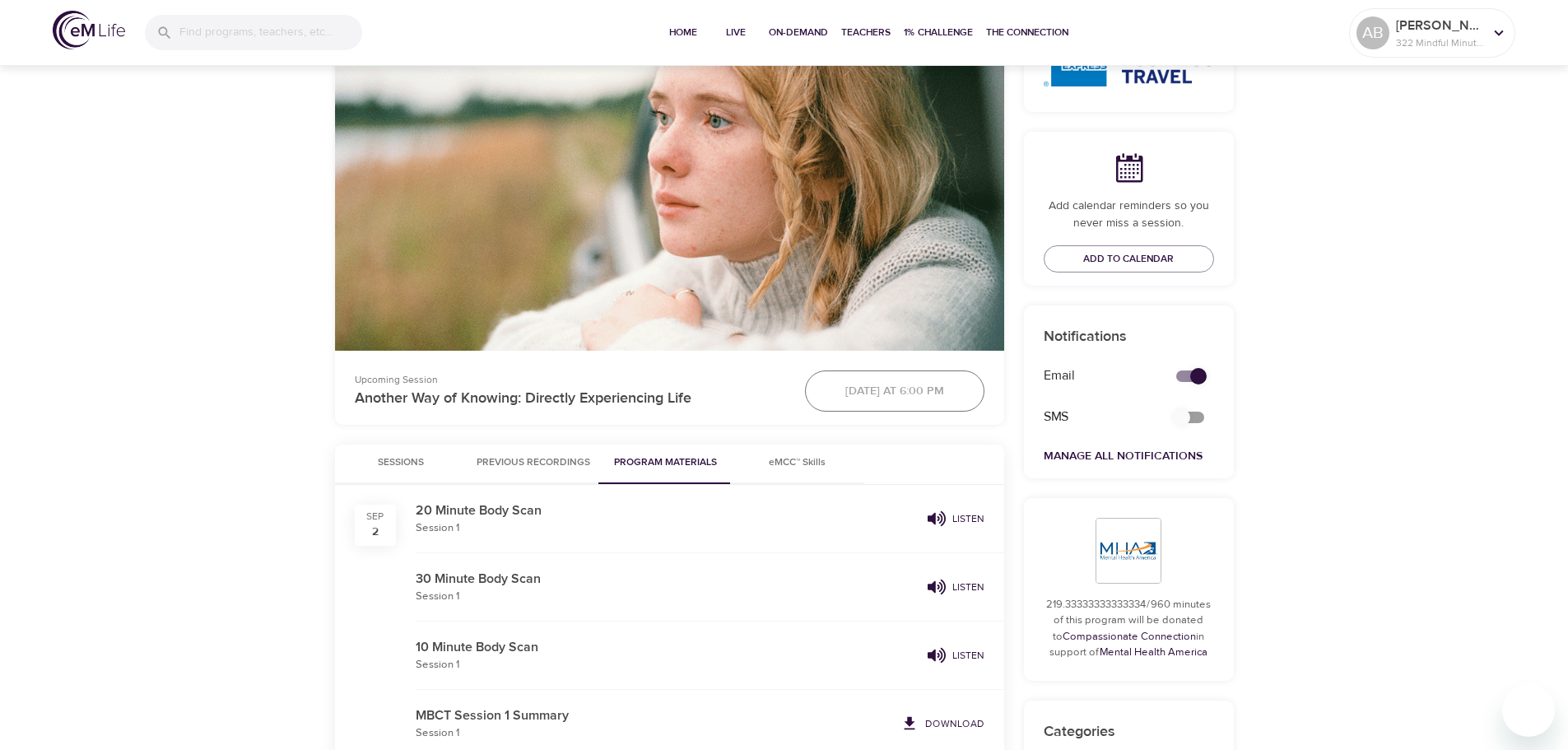
click at [558, 457] on span "Previous Recordings" at bounding box center [534, 463] width 114 height 18
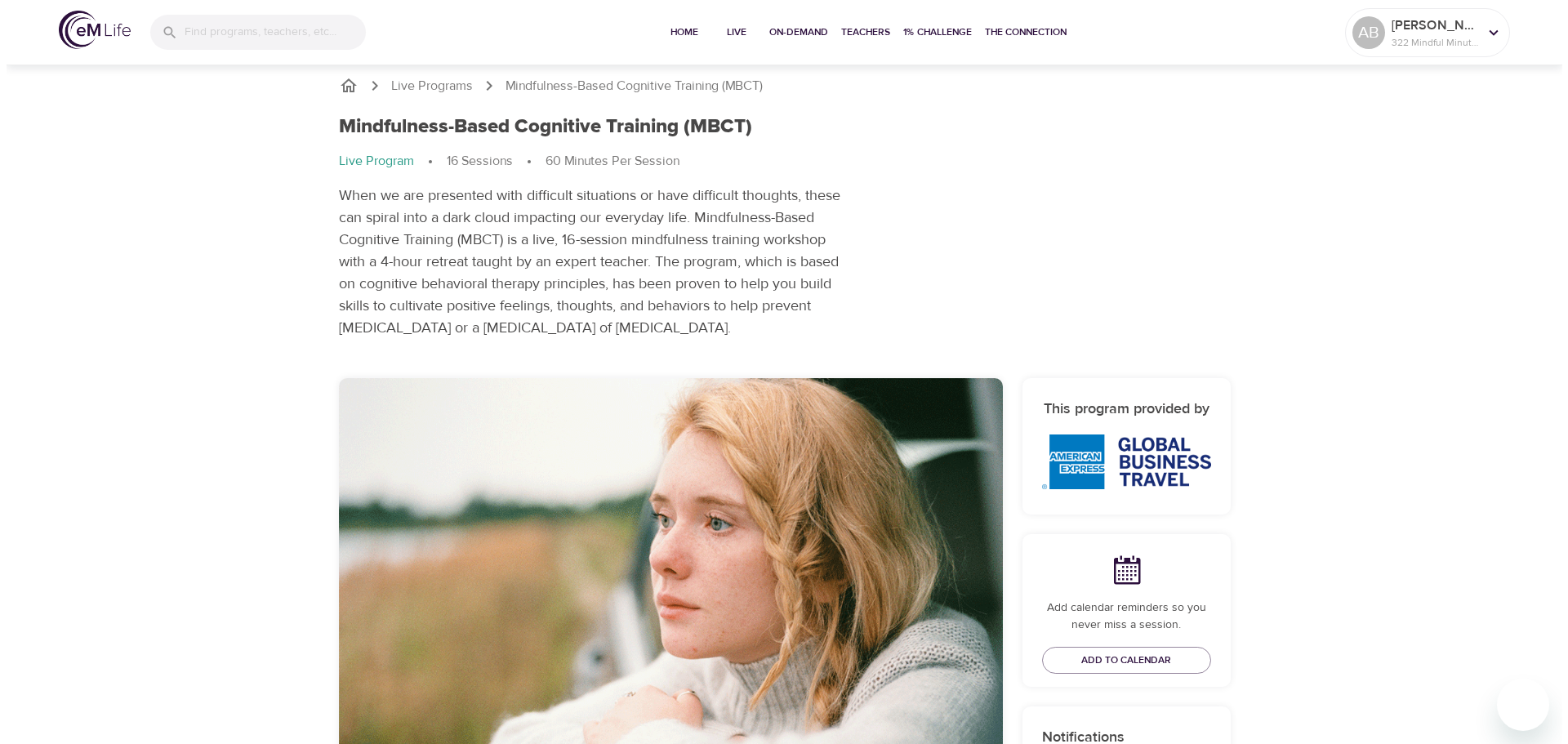
scroll to position [0, 0]
